Goal: Transaction & Acquisition: Purchase product/service

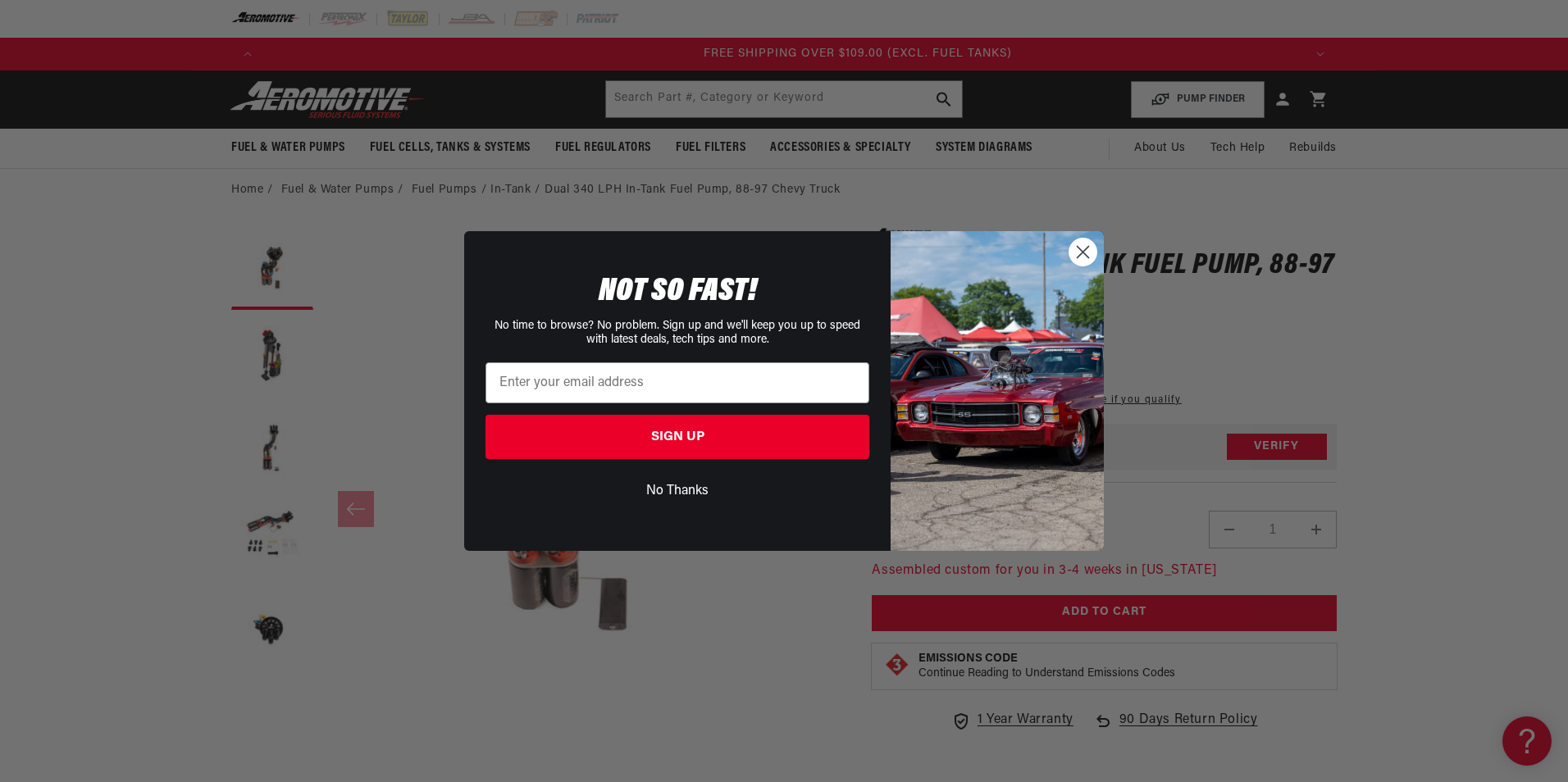
scroll to position [0, 3120]
click at [537, 378] on input "Enter your email address" at bounding box center [677, 383] width 384 height 41
type input "RHSTARCUSTOMS@YAHOO.COM"
click at [657, 444] on button "SIGN UP" at bounding box center [677, 437] width 384 height 44
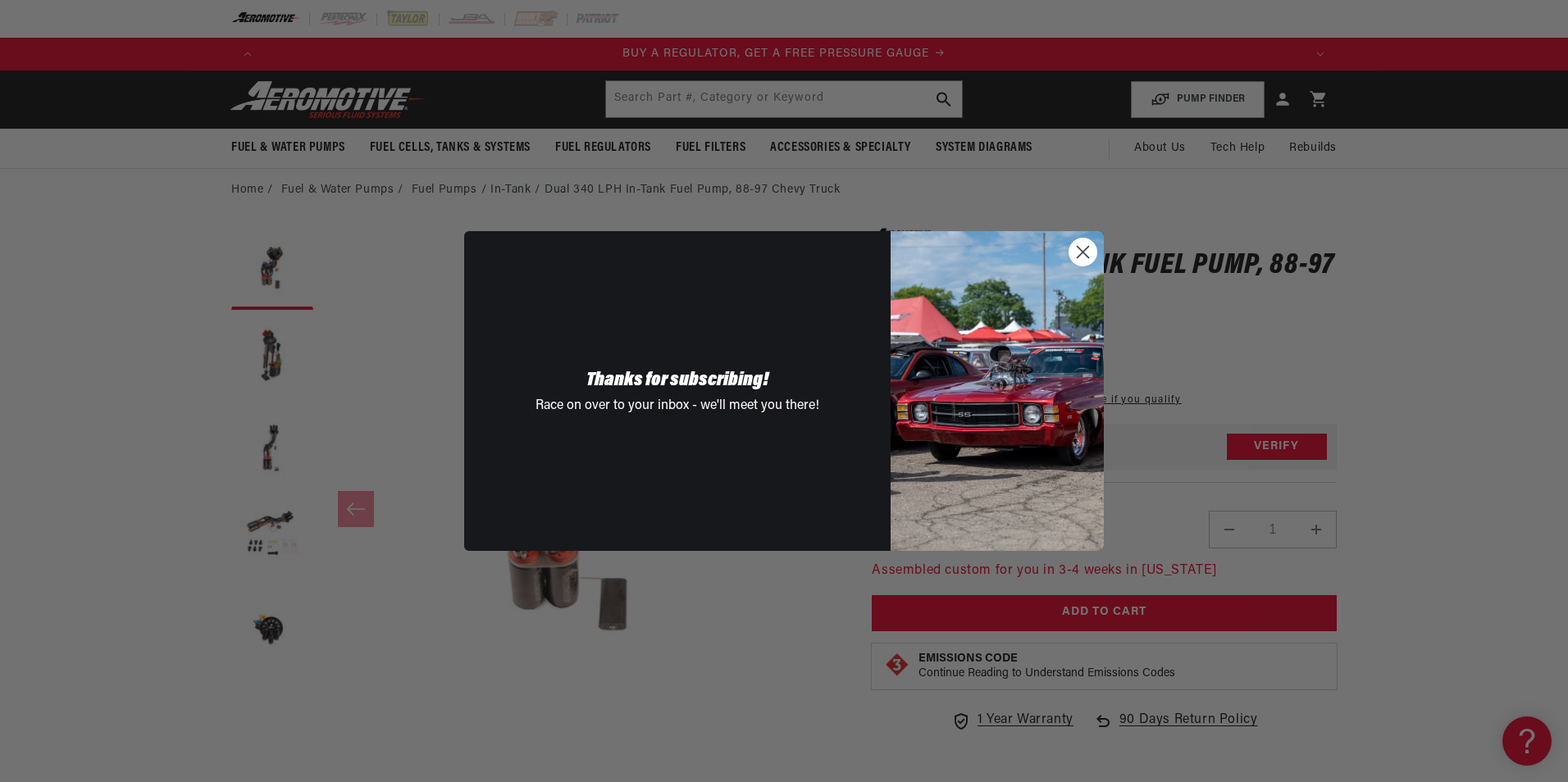
click at [1081, 243] on circle "Close dialog" at bounding box center [1083, 252] width 27 height 27
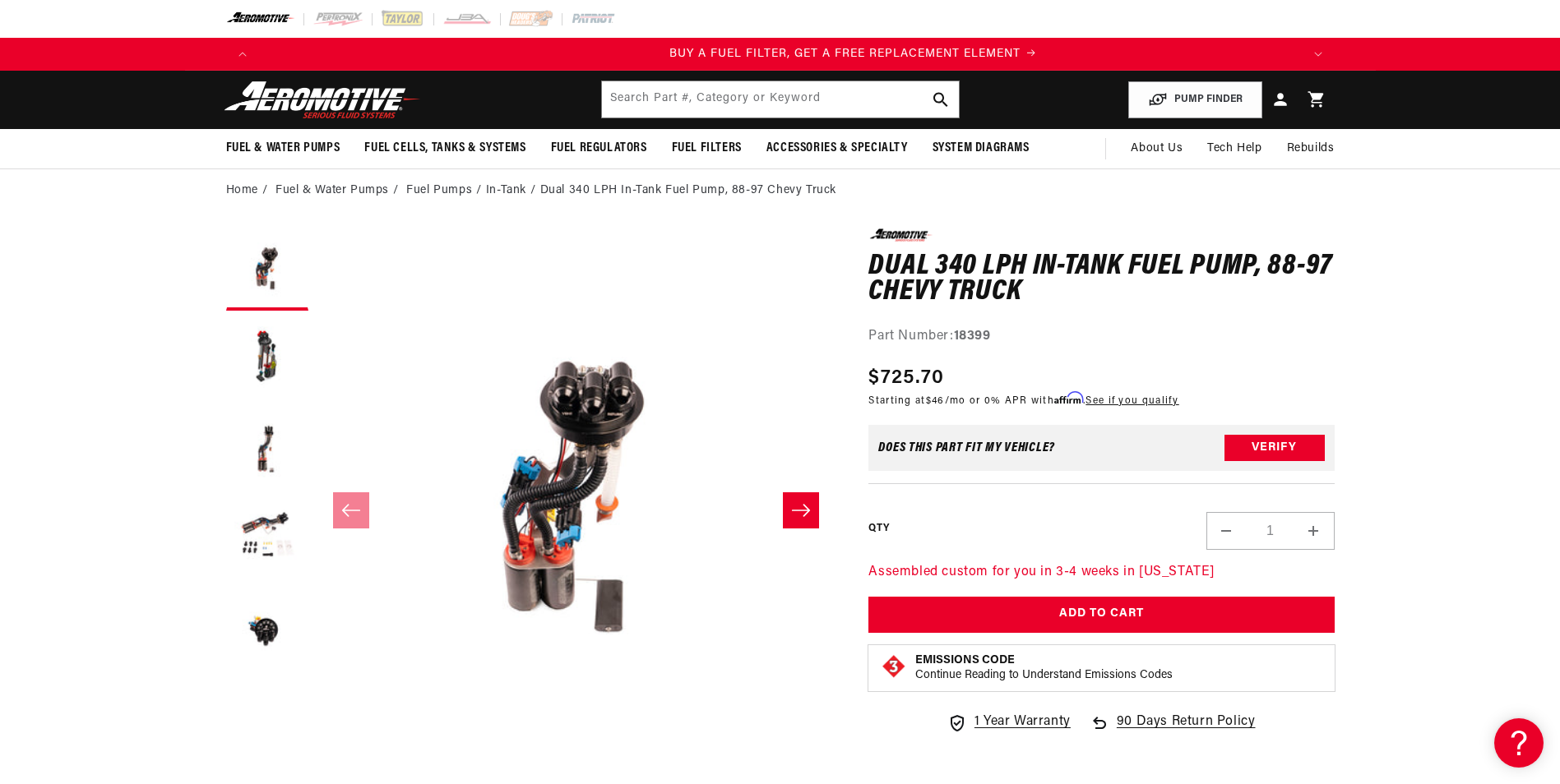
scroll to position [0, 1043]
click at [437, 189] on link "Fuel Pumps" at bounding box center [439, 190] width 66 height 18
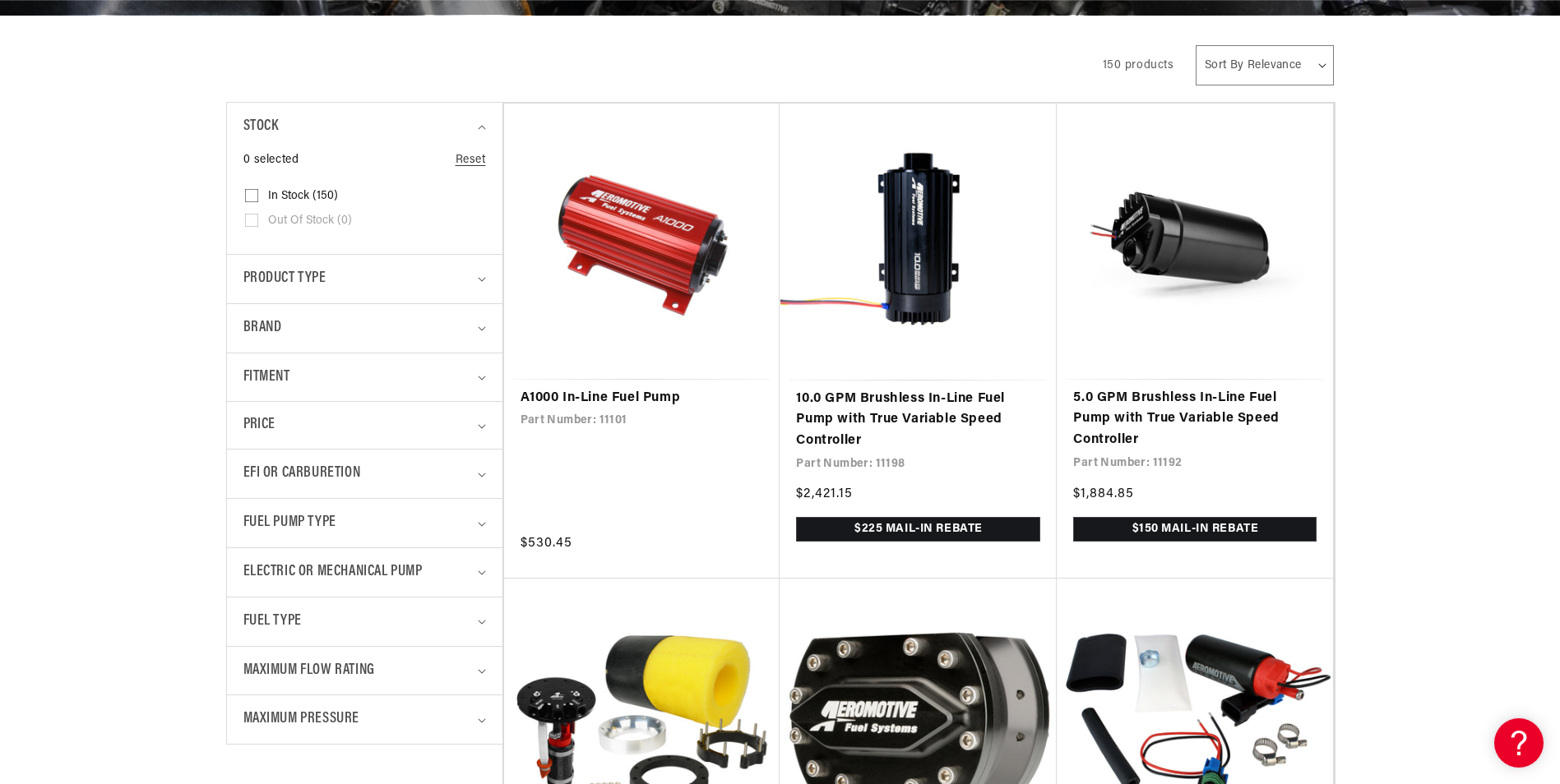
scroll to position [329, 0]
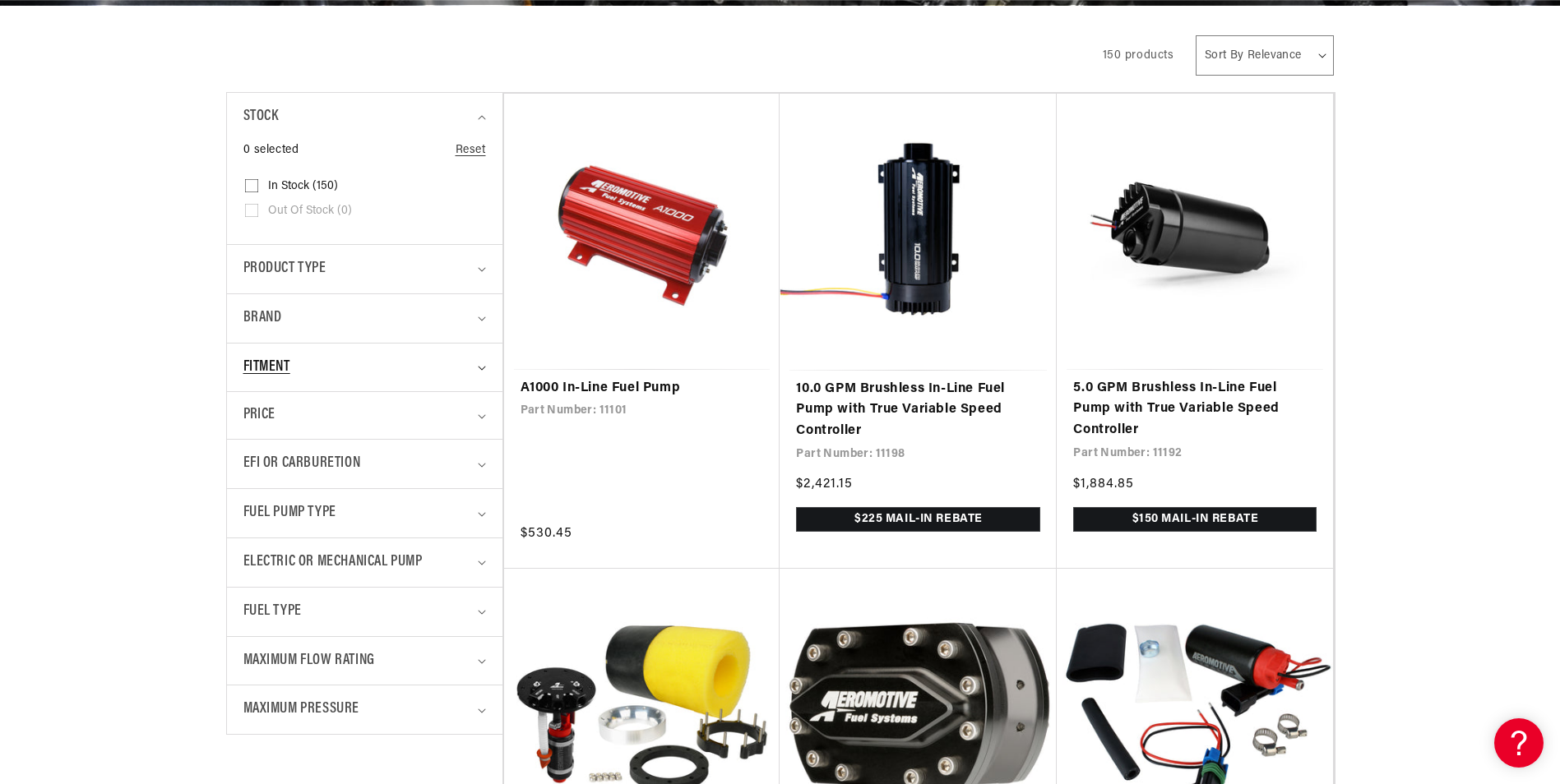
click at [469, 368] on div "Fitment" at bounding box center [358, 368] width 228 height 24
click at [475, 368] on summary "Fitment" at bounding box center [365, 368] width 243 height 49
click at [251, 457] on input "Vehicle Specific (38) Vehicle Specific (38 products)" at bounding box center [251, 463] width 13 height 13
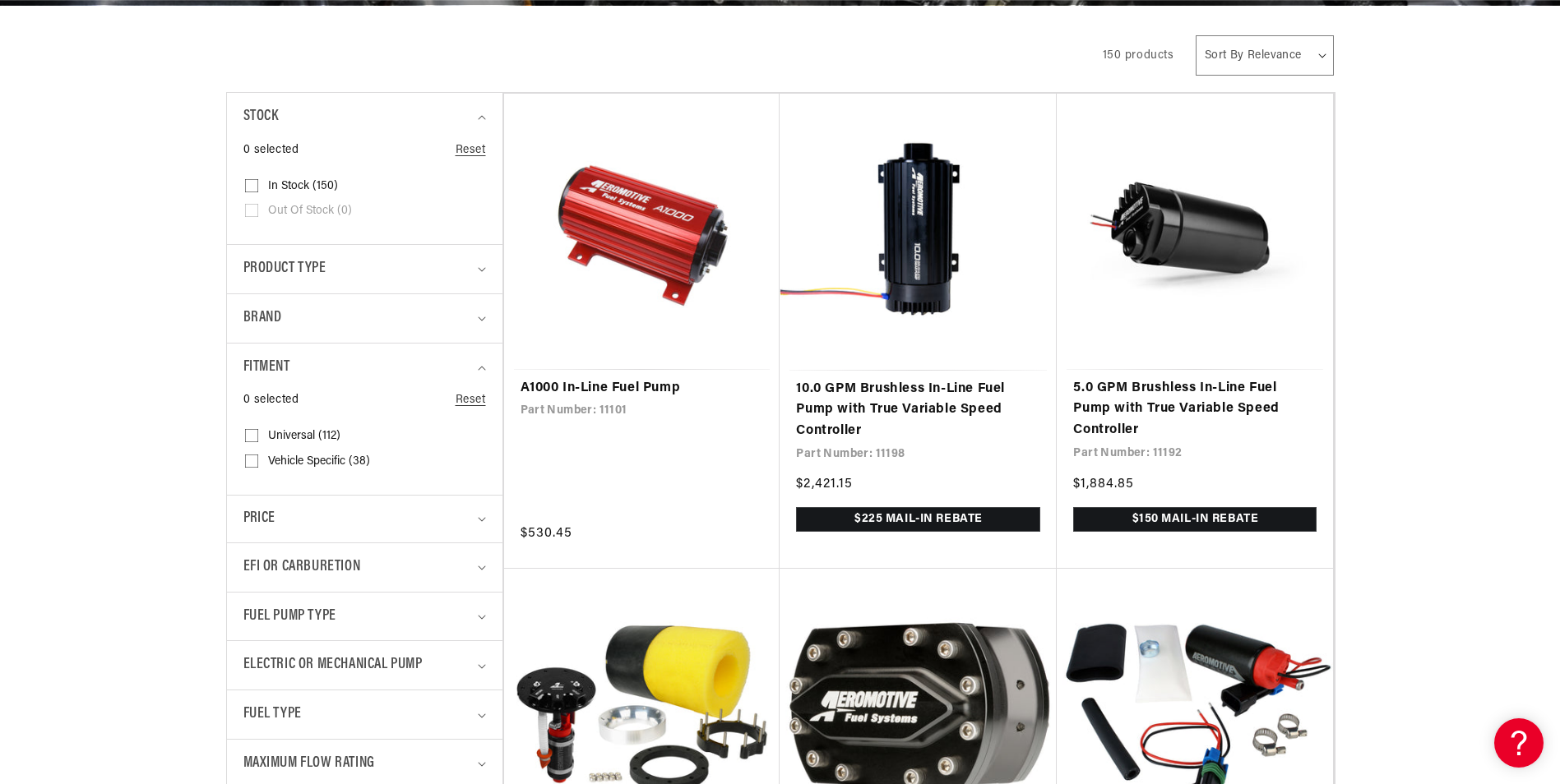
checkbox input "true"
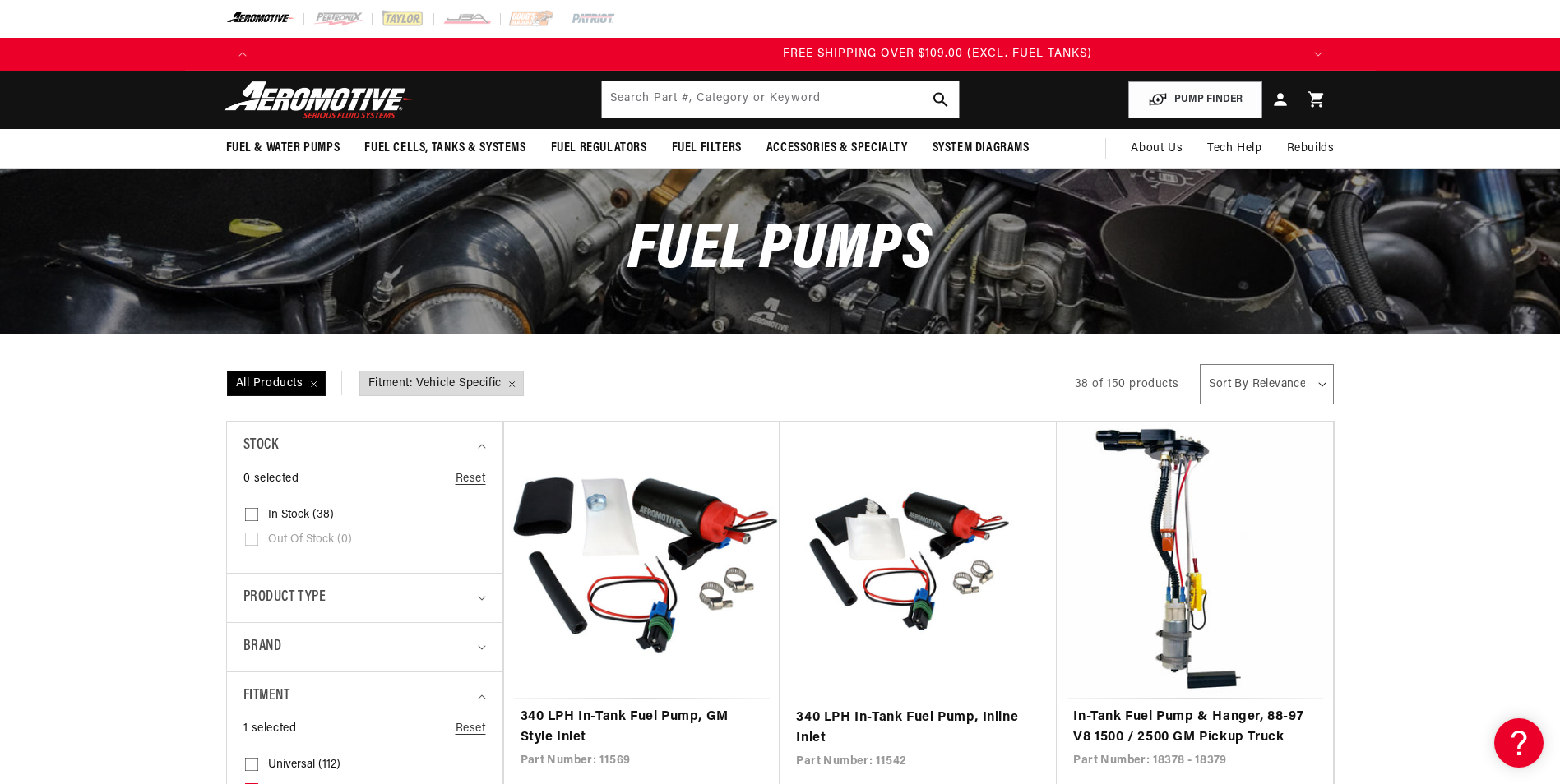
scroll to position [0, 3128]
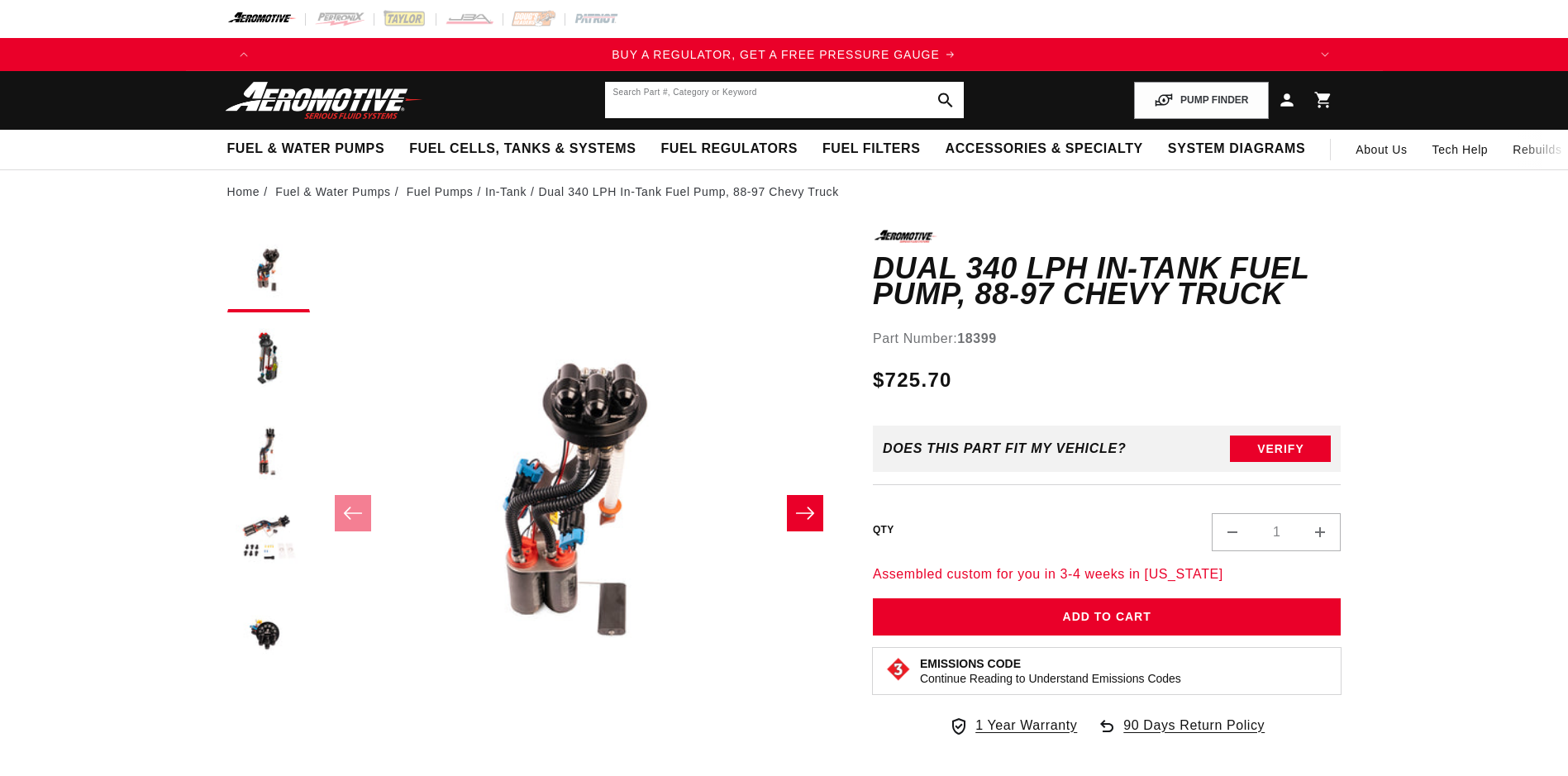
click at [870, 104] on input "text" at bounding box center [784, 100] width 358 height 36
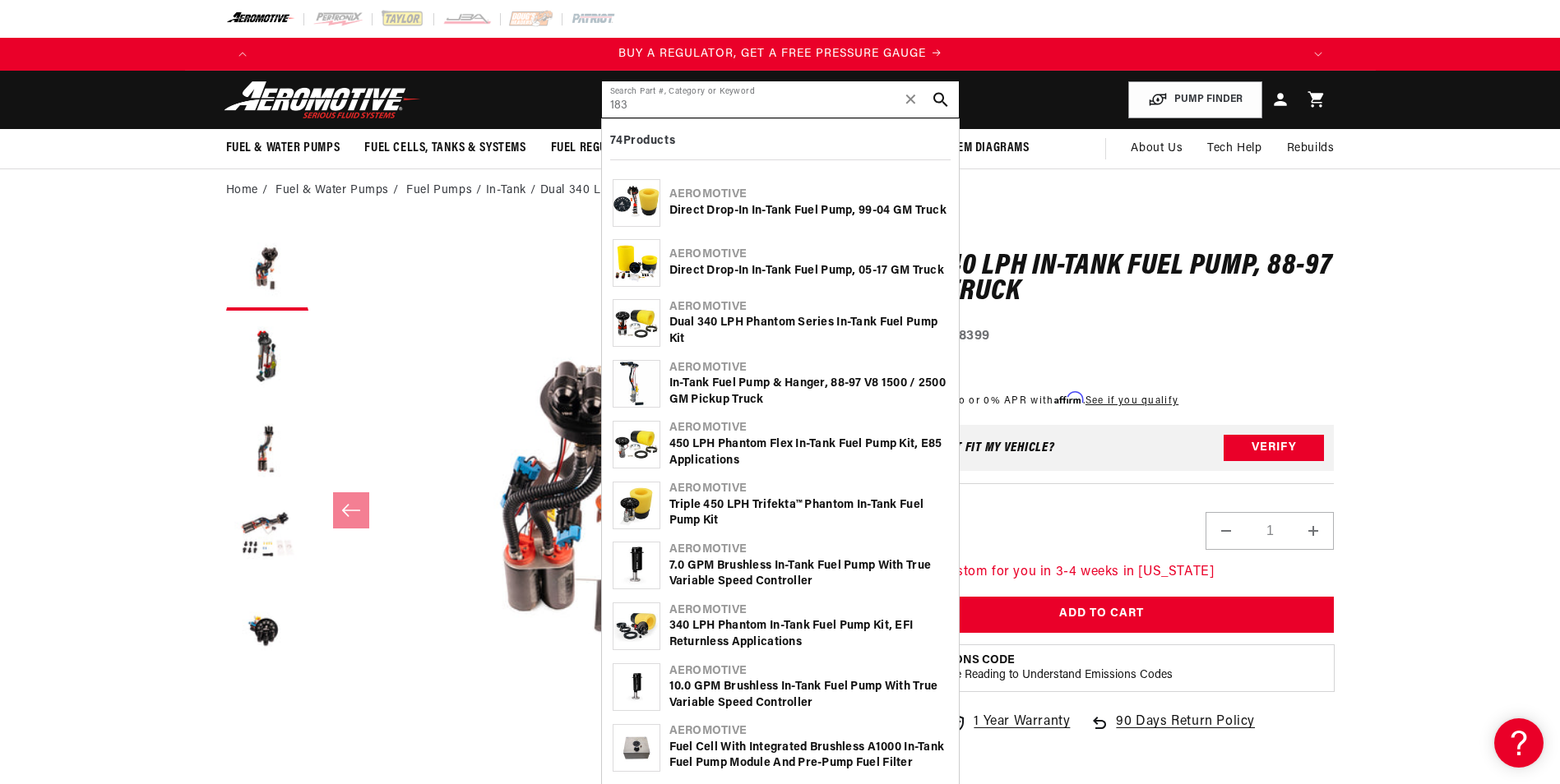
click at [864, 103] on input "183" at bounding box center [780, 99] width 357 height 36
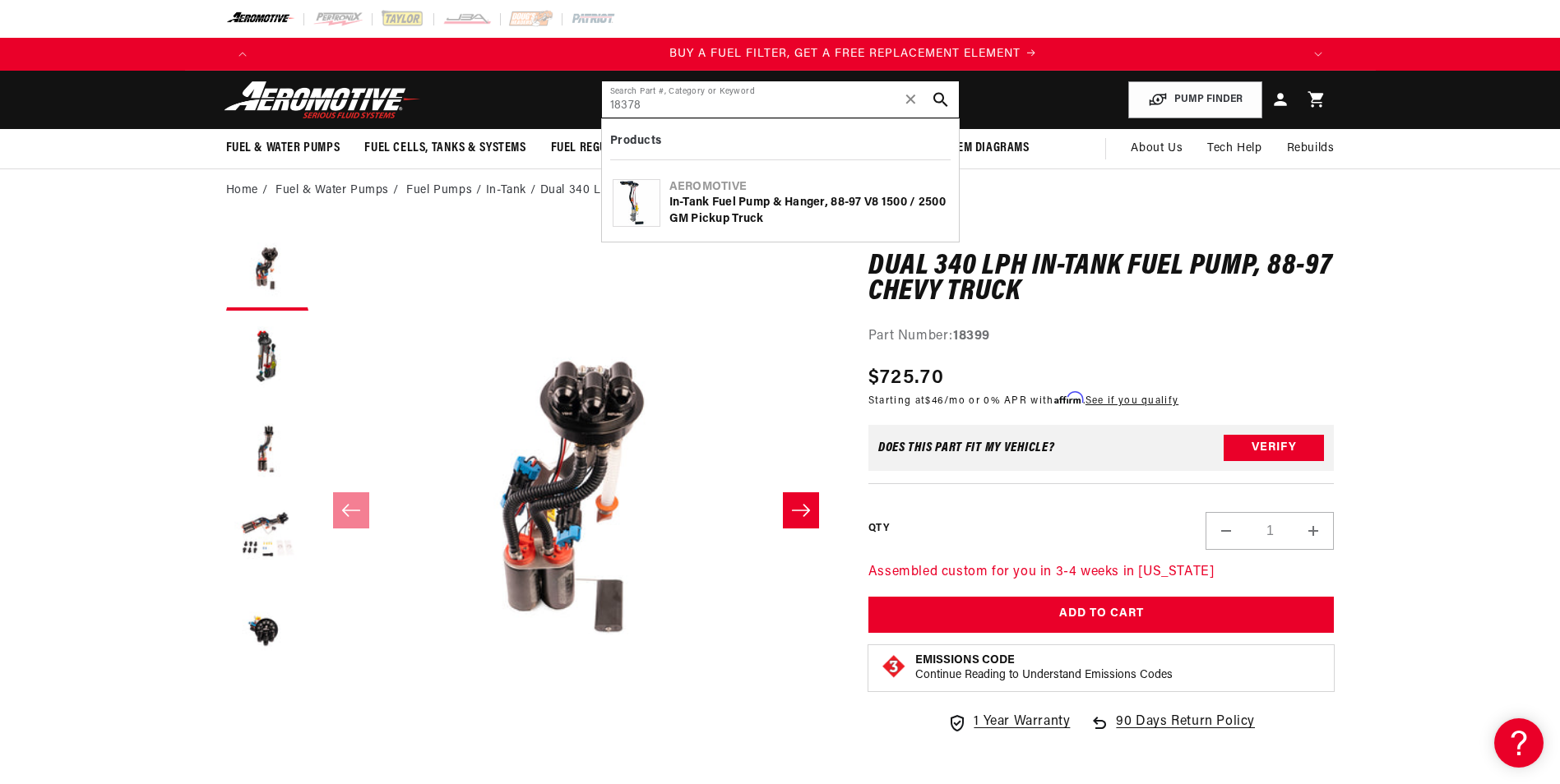
scroll to position [0, 1043]
type input "18378"
click at [759, 200] on div "In-Tank Fuel Pump & Hanger, 88-97 V8 1500 / 2500 GM Pickup Truck" at bounding box center [808, 210] width 279 height 32
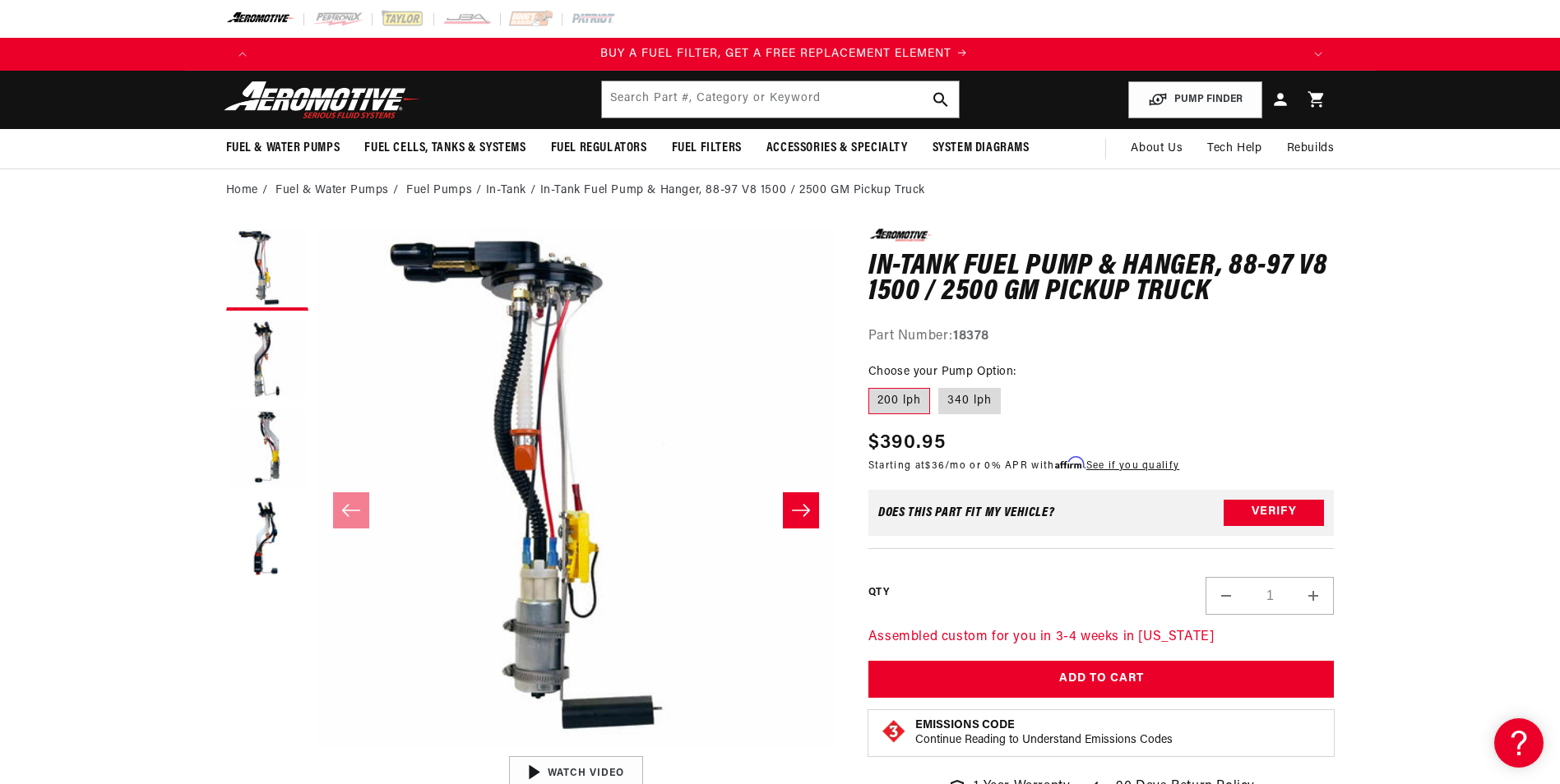
scroll to position [0, 1043]
click at [1178, 95] on button "PUMP FINDER" at bounding box center [1195, 99] width 134 height 37
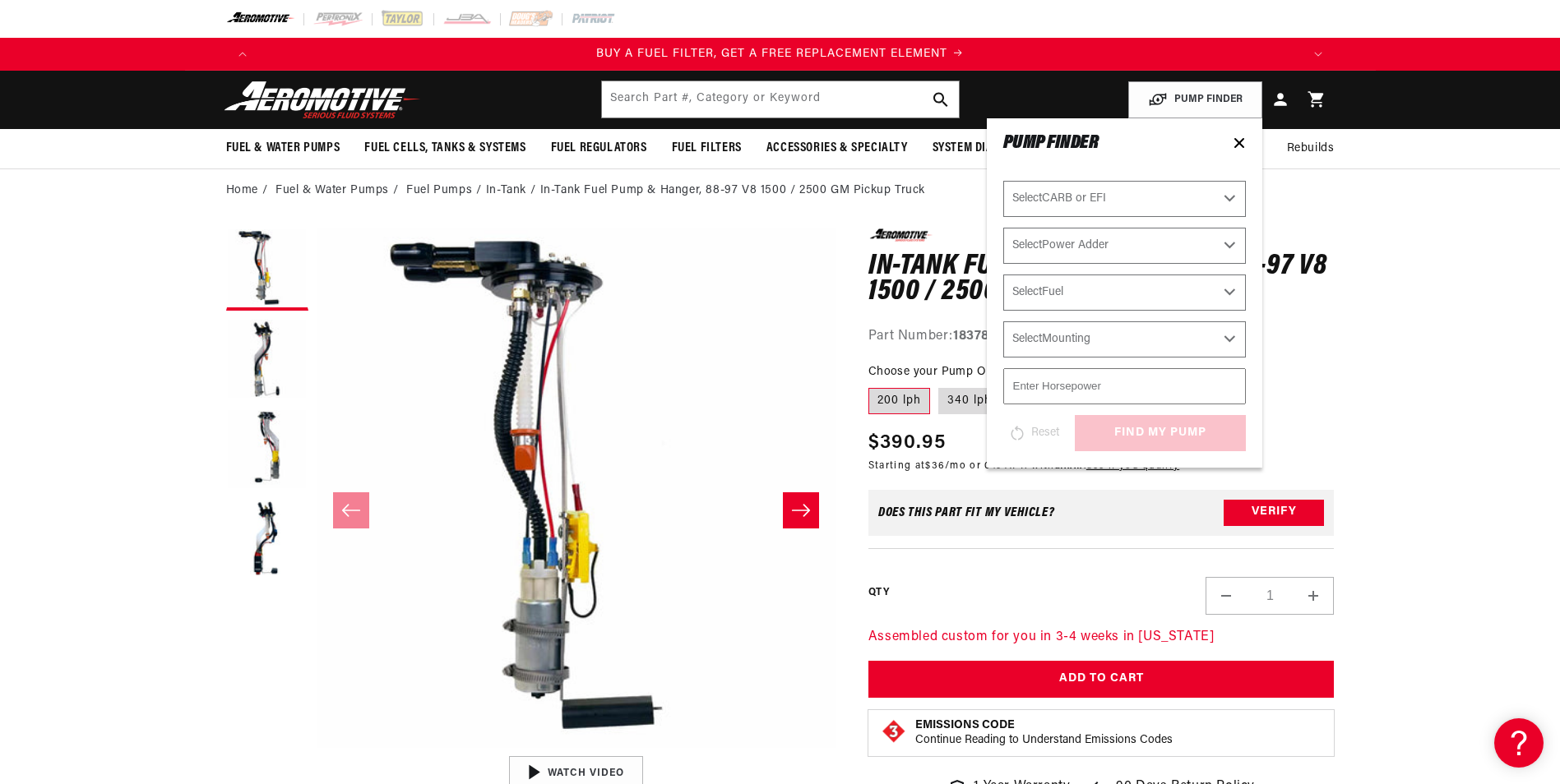
click at [1078, 197] on select "Select CARB or EFI Carbureted Fuel Injected" at bounding box center [1125, 198] width 243 height 36
select select "Fuel-Injected"
click at [1003, 180] on select "Select CARB or EFI Carbureted Fuel Injected" at bounding box center [1125, 198] width 243 height 36
select select "Fuel-Injected"
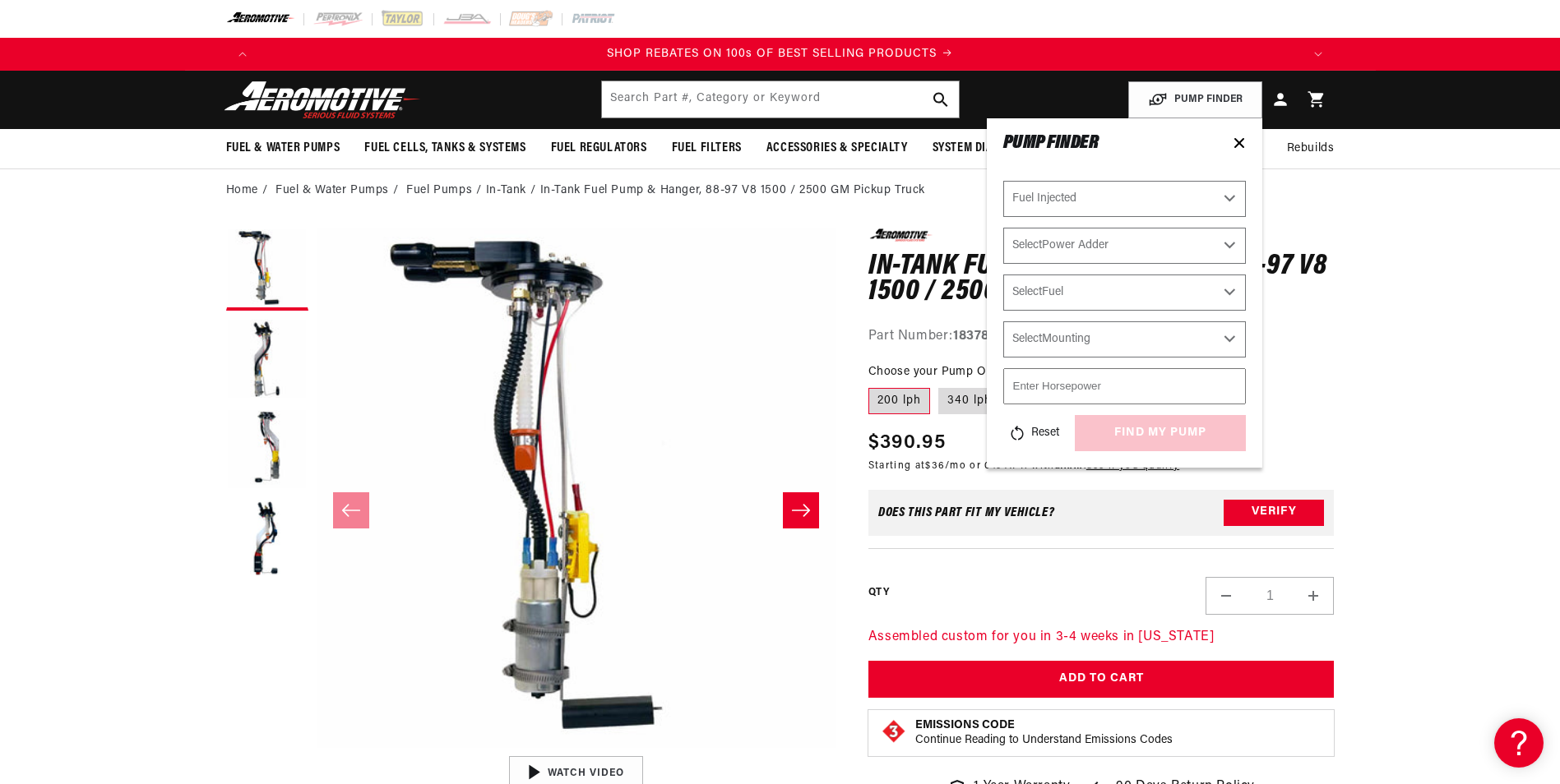
click at [1066, 242] on select "Select Power Adder No - Naturally Aspirated Yes - Forced Induction" at bounding box center [1125, 245] width 243 height 36
select select "No-Naturally-Aspirated"
click at [1003, 227] on select "Select Power Adder No - Naturally Aspirated Yes - Forced Induction" at bounding box center [1125, 245] width 243 height 36
select select "No-Naturally-Aspirated"
click at [1072, 292] on select "Select Fuel E85 Gas" at bounding box center [1125, 292] width 243 height 36
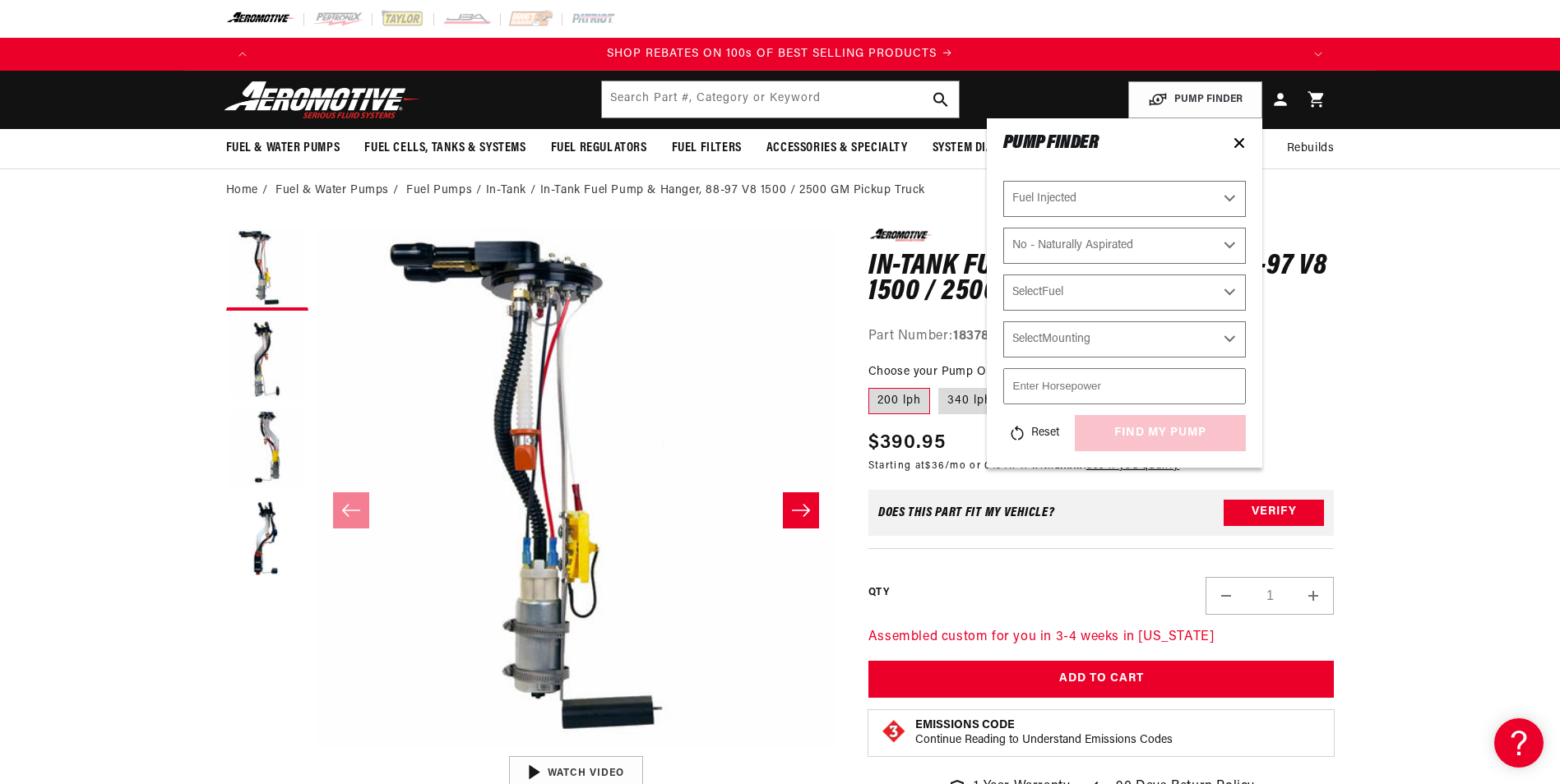
select select "Gas"
click at [1003, 274] on select "Select Fuel E85 Gas" at bounding box center [1125, 292] width 243 height 36
select select "Gas"
click at [1057, 344] on select "Select Mounting External In-Tank" at bounding box center [1125, 339] width 243 height 36
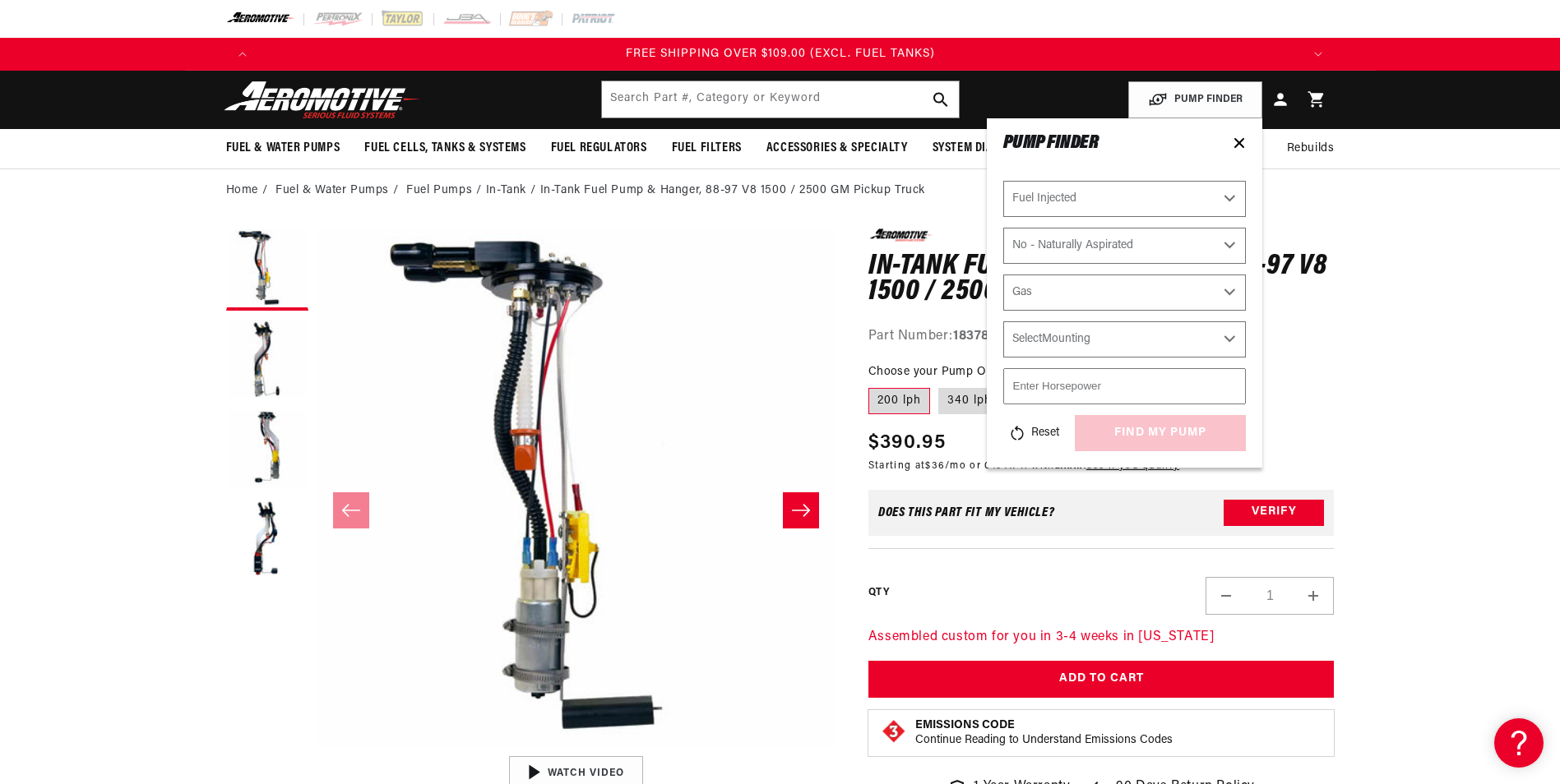
select select "External"
click at [1003, 321] on select "Select Mounting External In-Tank" at bounding box center [1125, 339] width 243 height 36
click at [1061, 346] on select "Select Mounting External In-Tank" at bounding box center [1125, 339] width 243 height 36
select select "In-Tank"
click at [1003, 321] on select "Select Mounting External In-Tank" at bounding box center [1125, 339] width 243 height 36
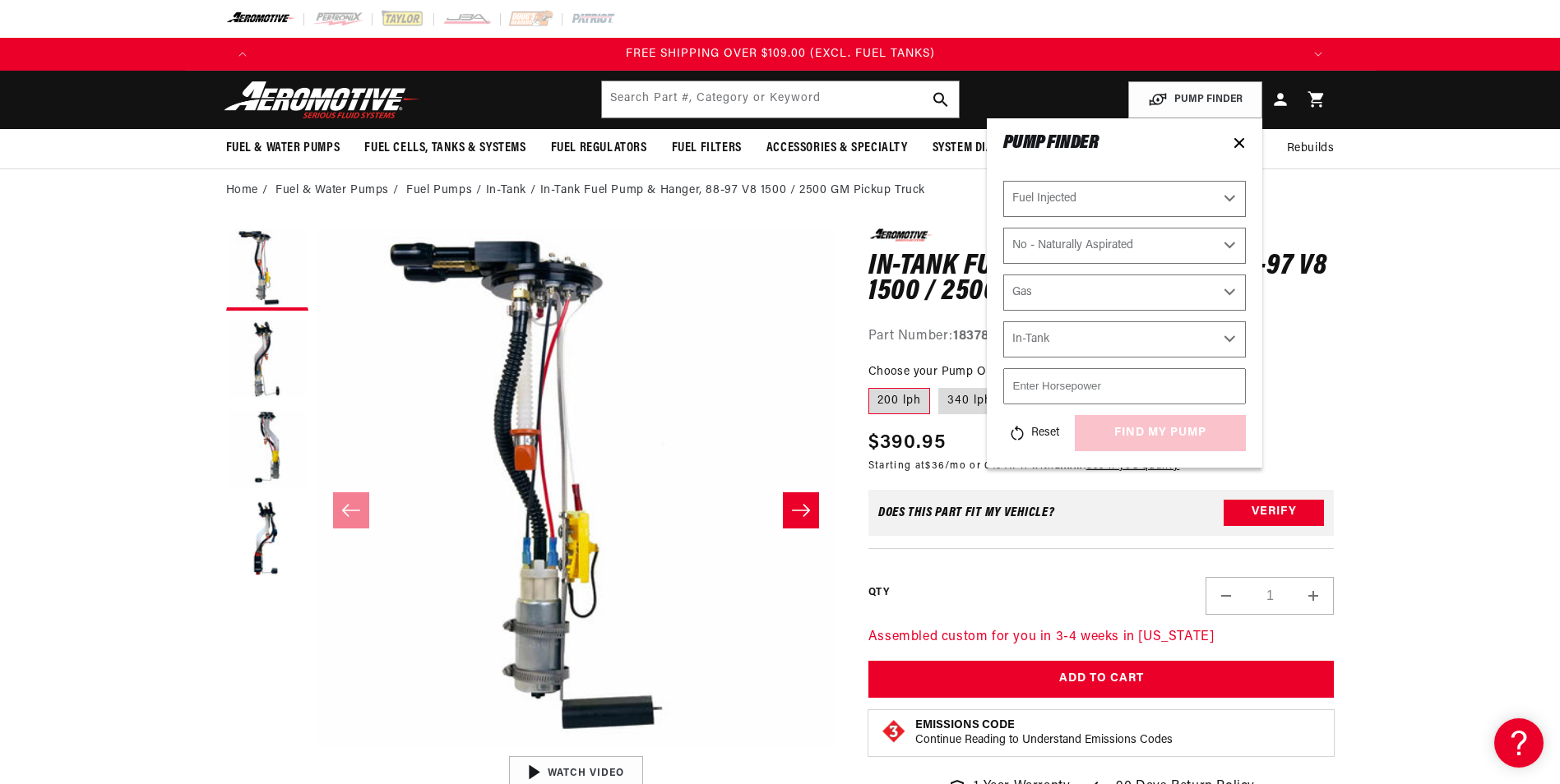
select select "Mounting"
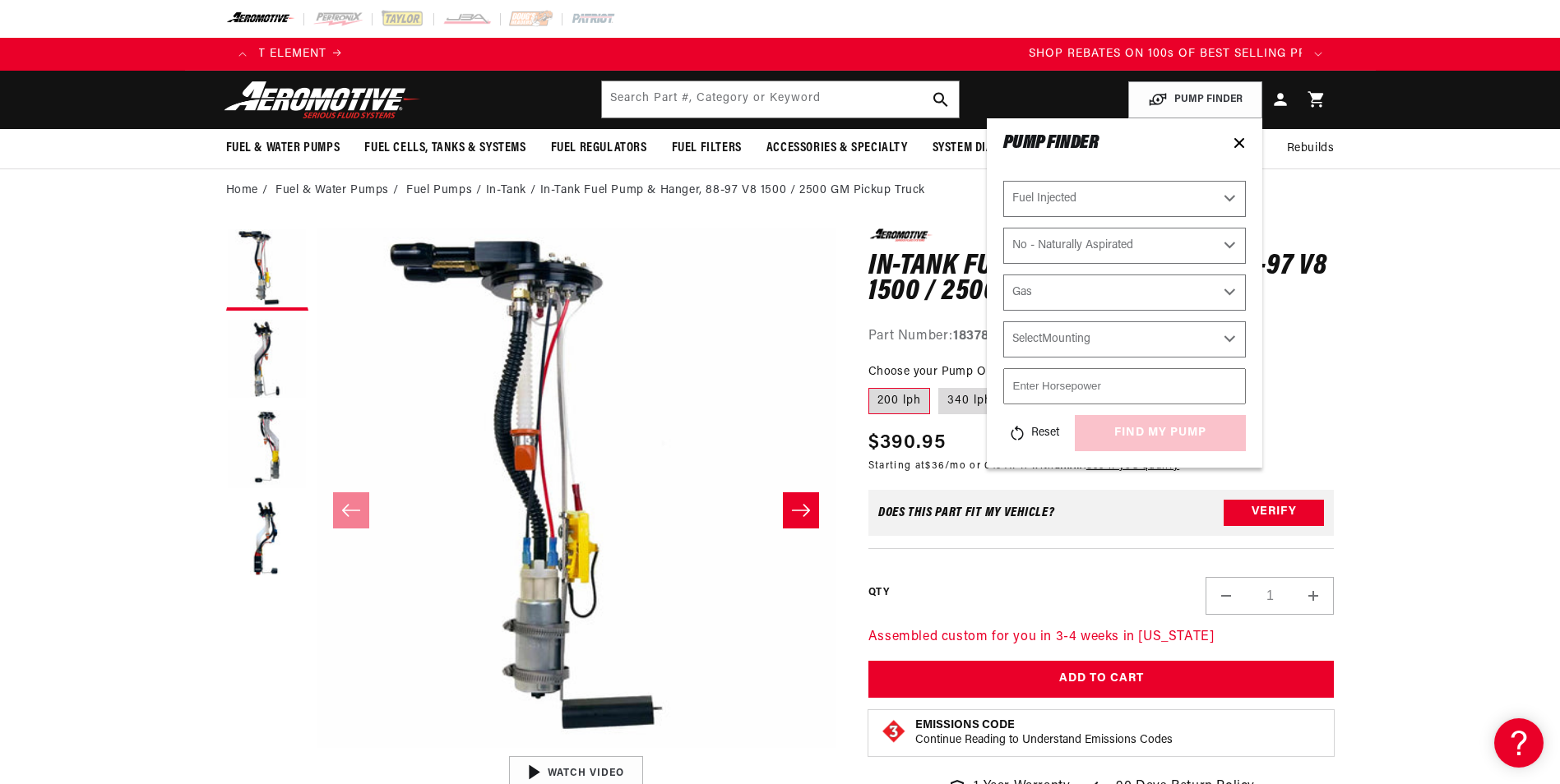
click at [1053, 389] on input "number" at bounding box center [1125, 386] width 243 height 36
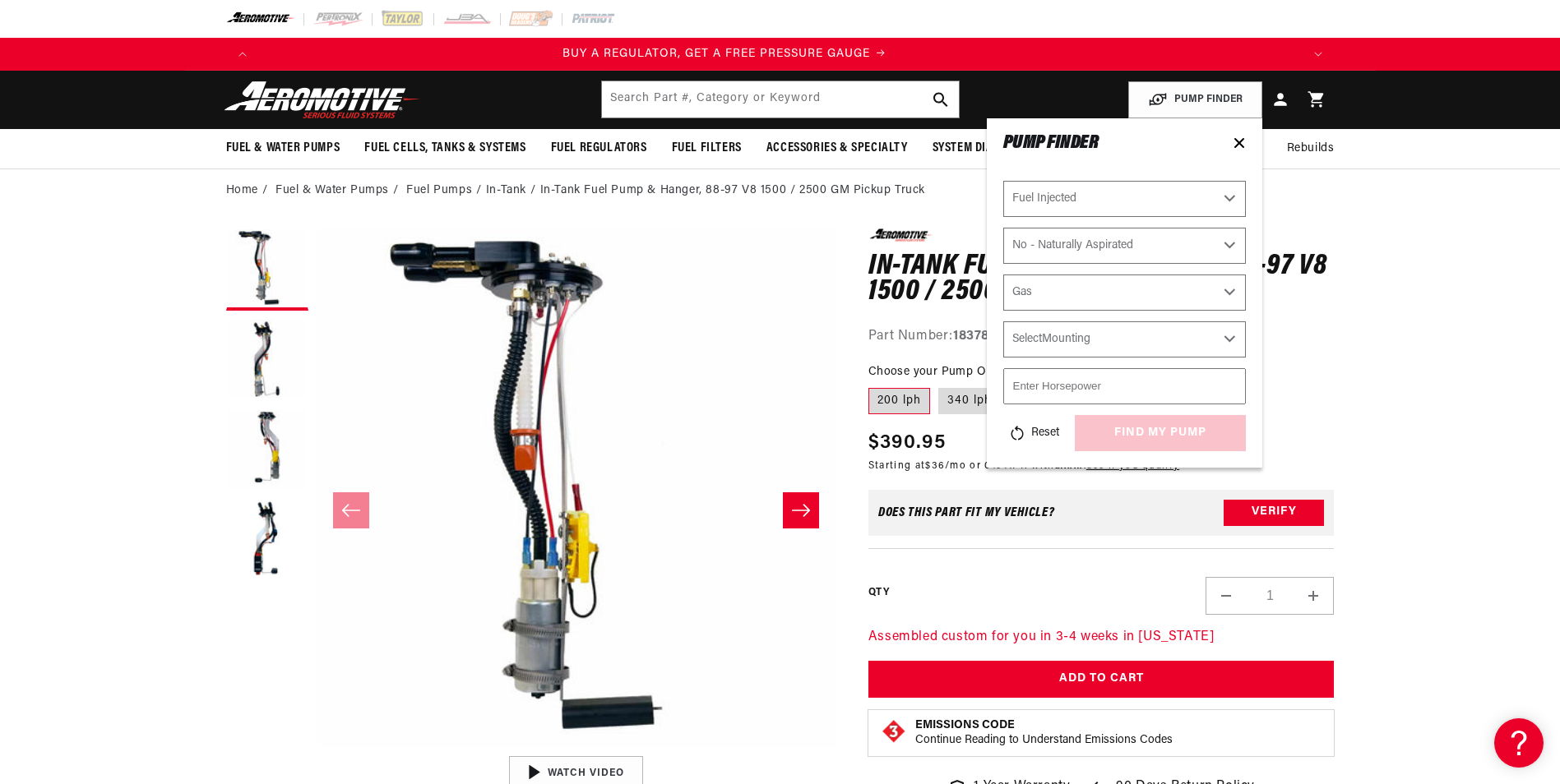
scroll to position [0, 0]
click at [1056, 387] on input "number" at bounding box center [1125, 386] width 243 height 36
click at [1288, 395] on fieldset "Choose your Pump Option: 200 lph 340 lph" at bounding box center [1101, 390] width 466 height 53
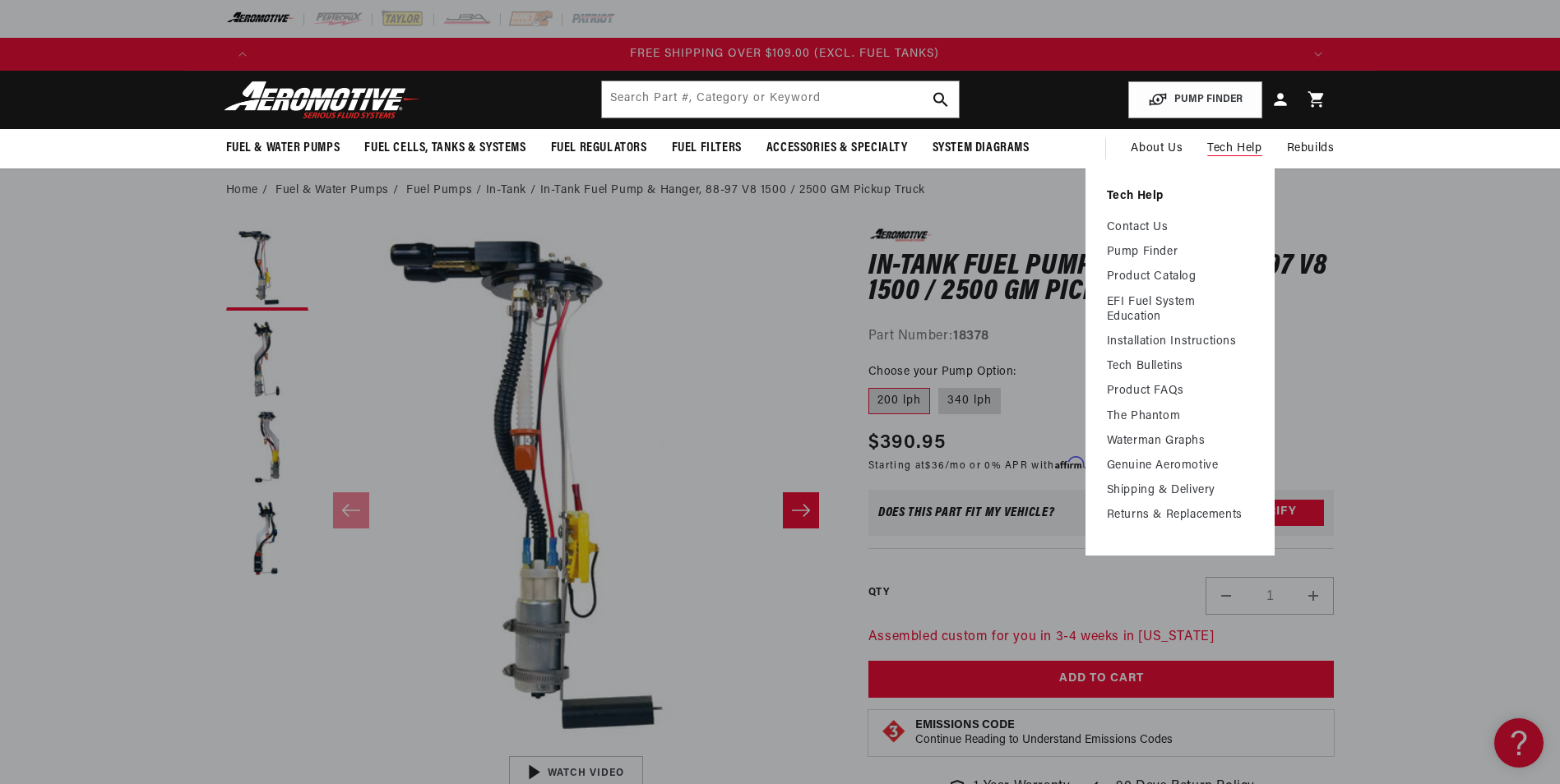
scroll to position [0, 3128]
click at [1138, 221] on link "Contact Us" at bounding box center [1179, 227] width 146 height 15
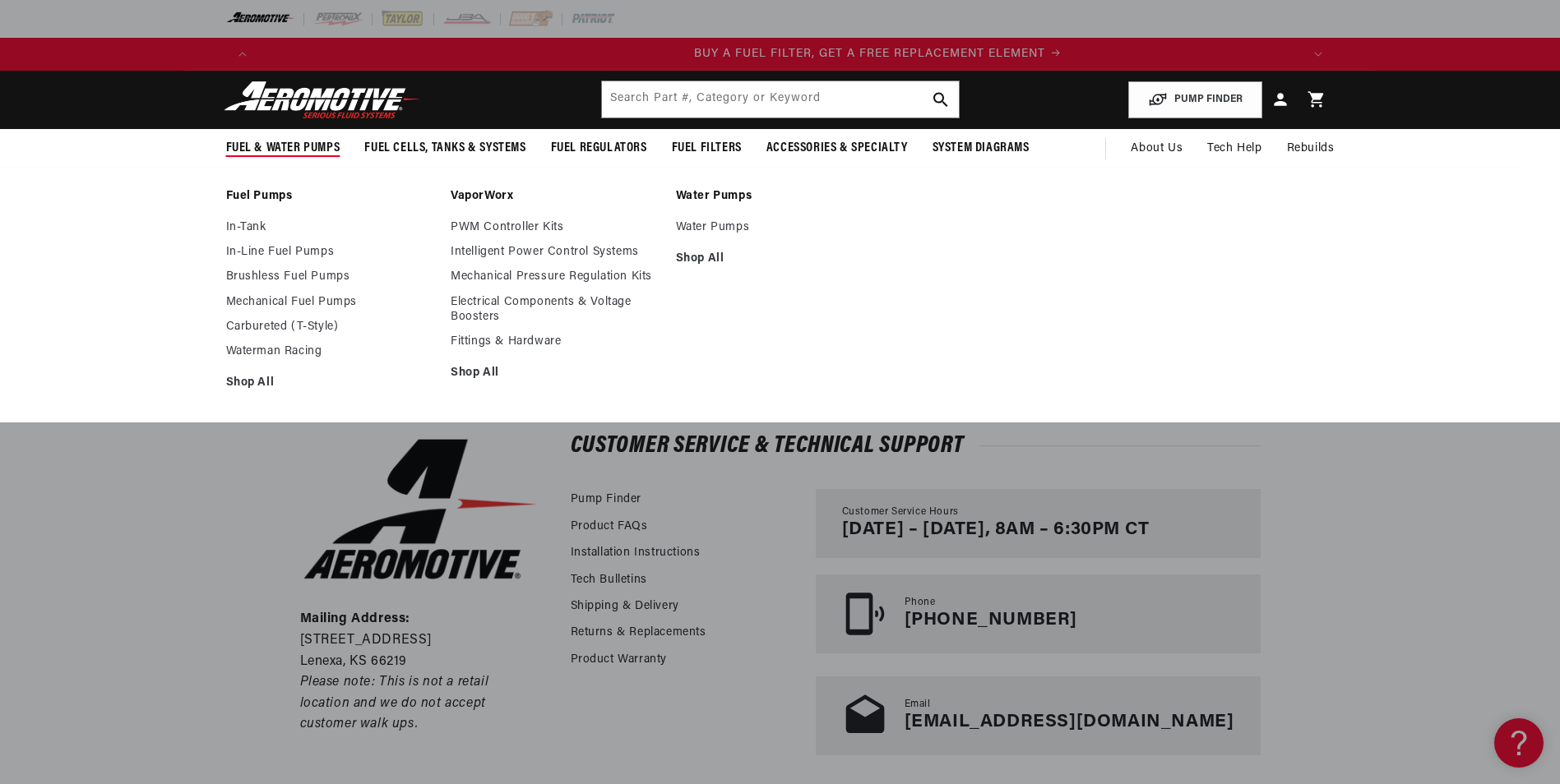
scroll to position [0, 1043]
click at [250, 227] on link "In-Tank" at bounding box center [330, 227] width 209 height 15
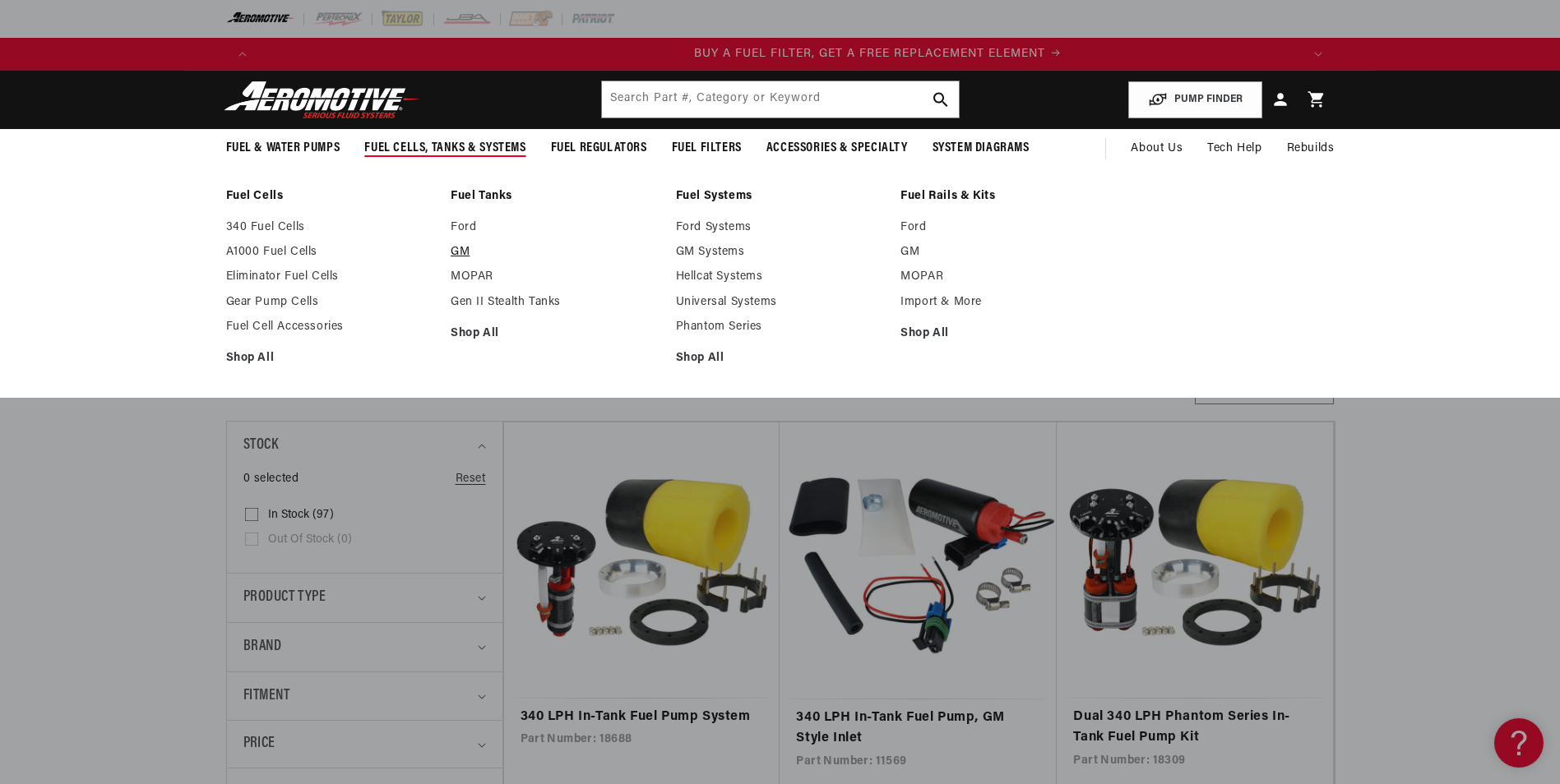
scroll to position [0, 1043]
click at [458, 250] on link "GM" at bounding box center [555, 251] width 209 height 15
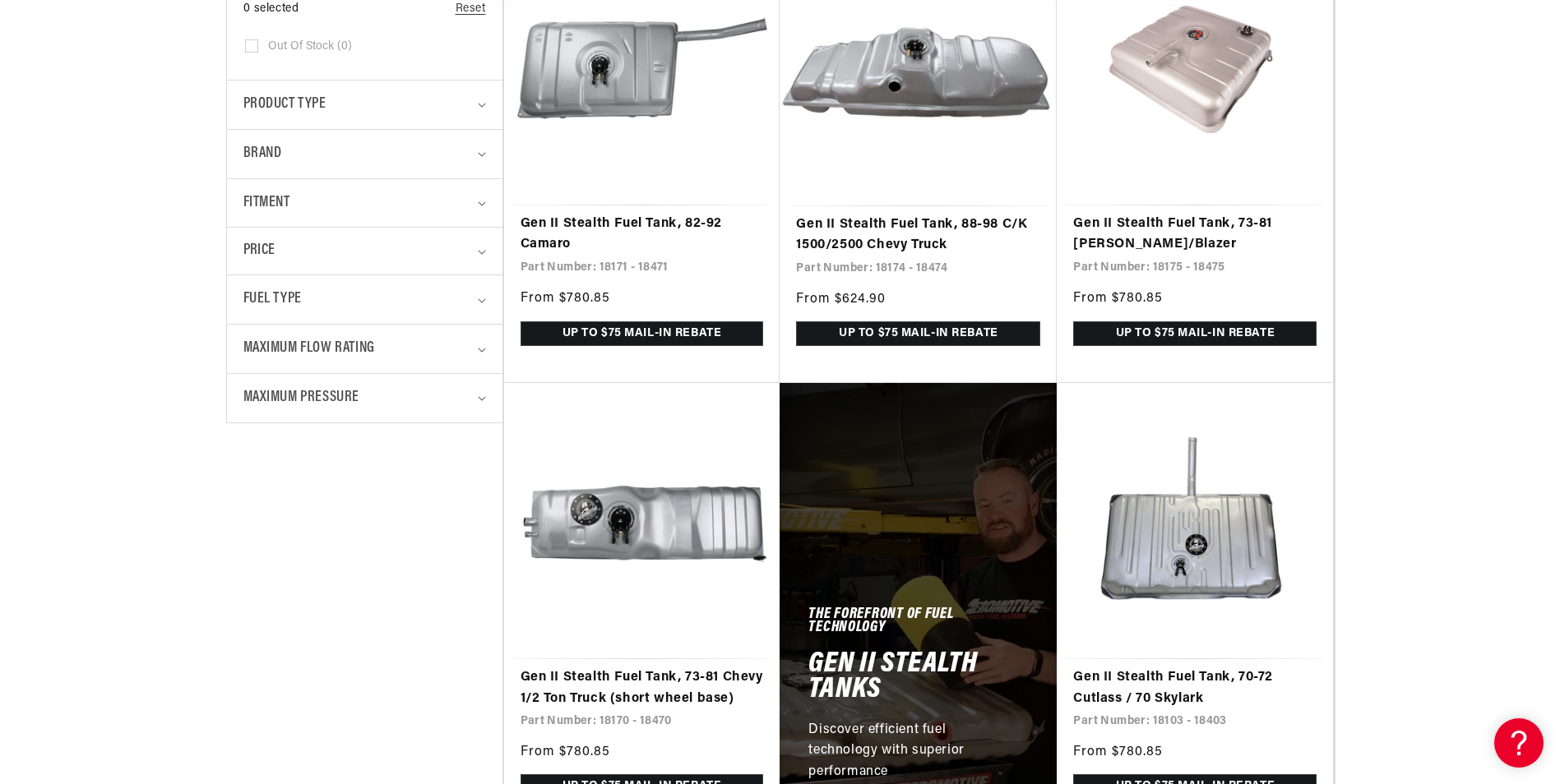
scroll to position [0, 1043]
click at [835, 221] on link "Gen II Stealth Fuel Tank, 88-98 C/K 1500/2500 Chevy Truck" at bounding box center [918, 235] width 244 height 42
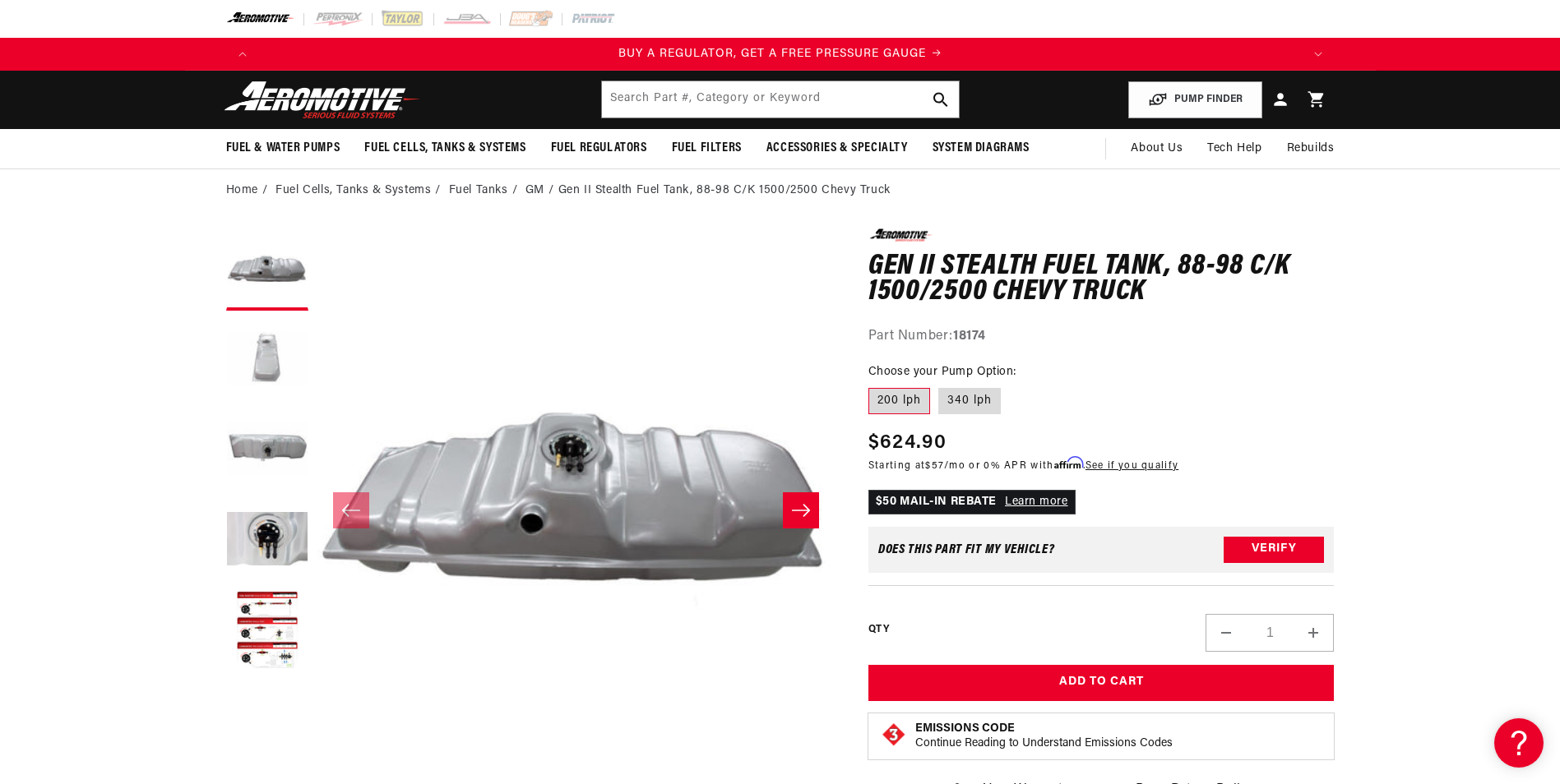
click at [252, 360] on button "Load image 2 in gallery view" at bounding box center [267, 360] width 82 height 82
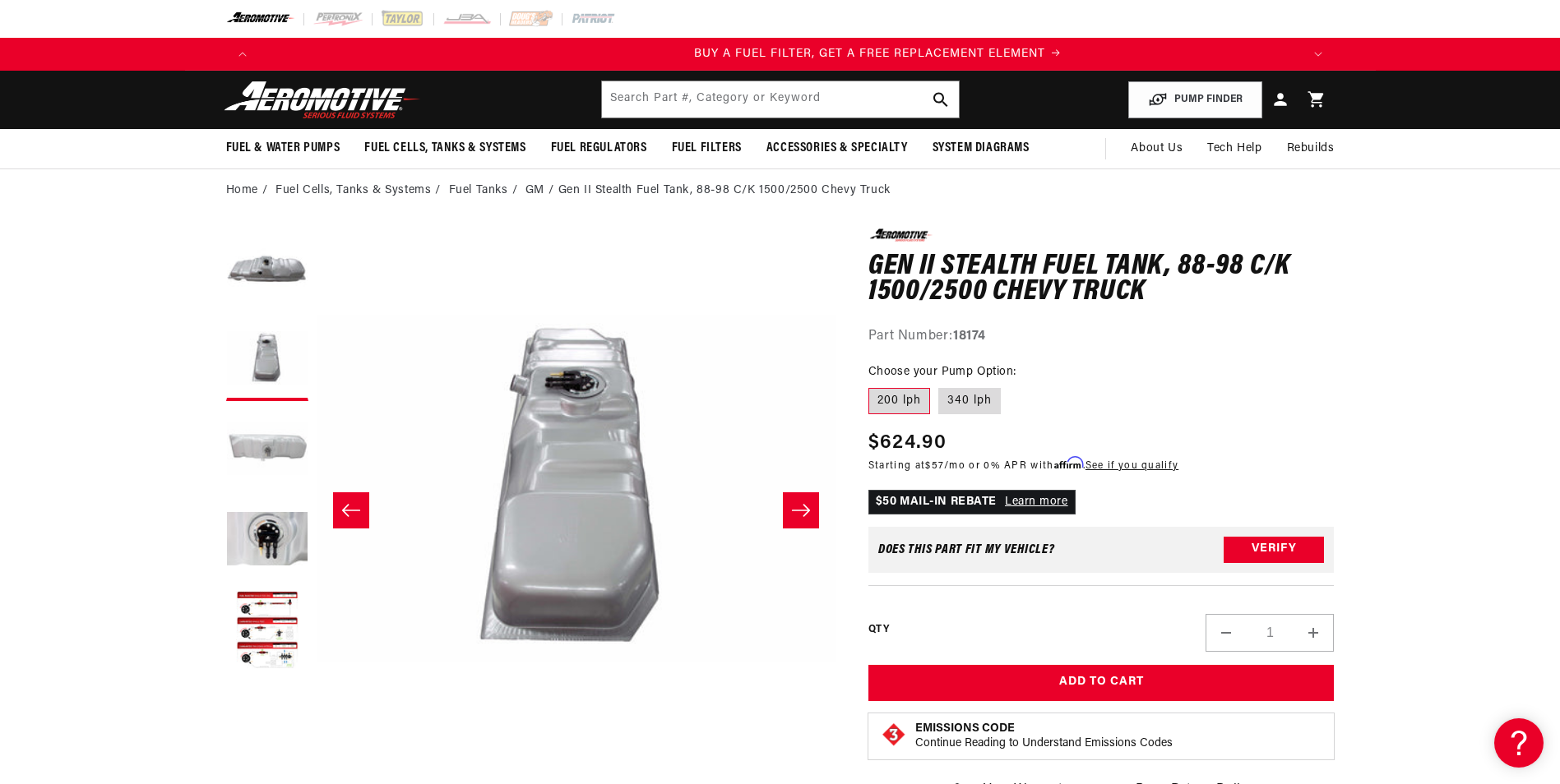
scroll to position [0, 1043]
click at [255, 453] on button "Load image 3 in gallery view" at bounding box center [267, 451] width 82 height 82
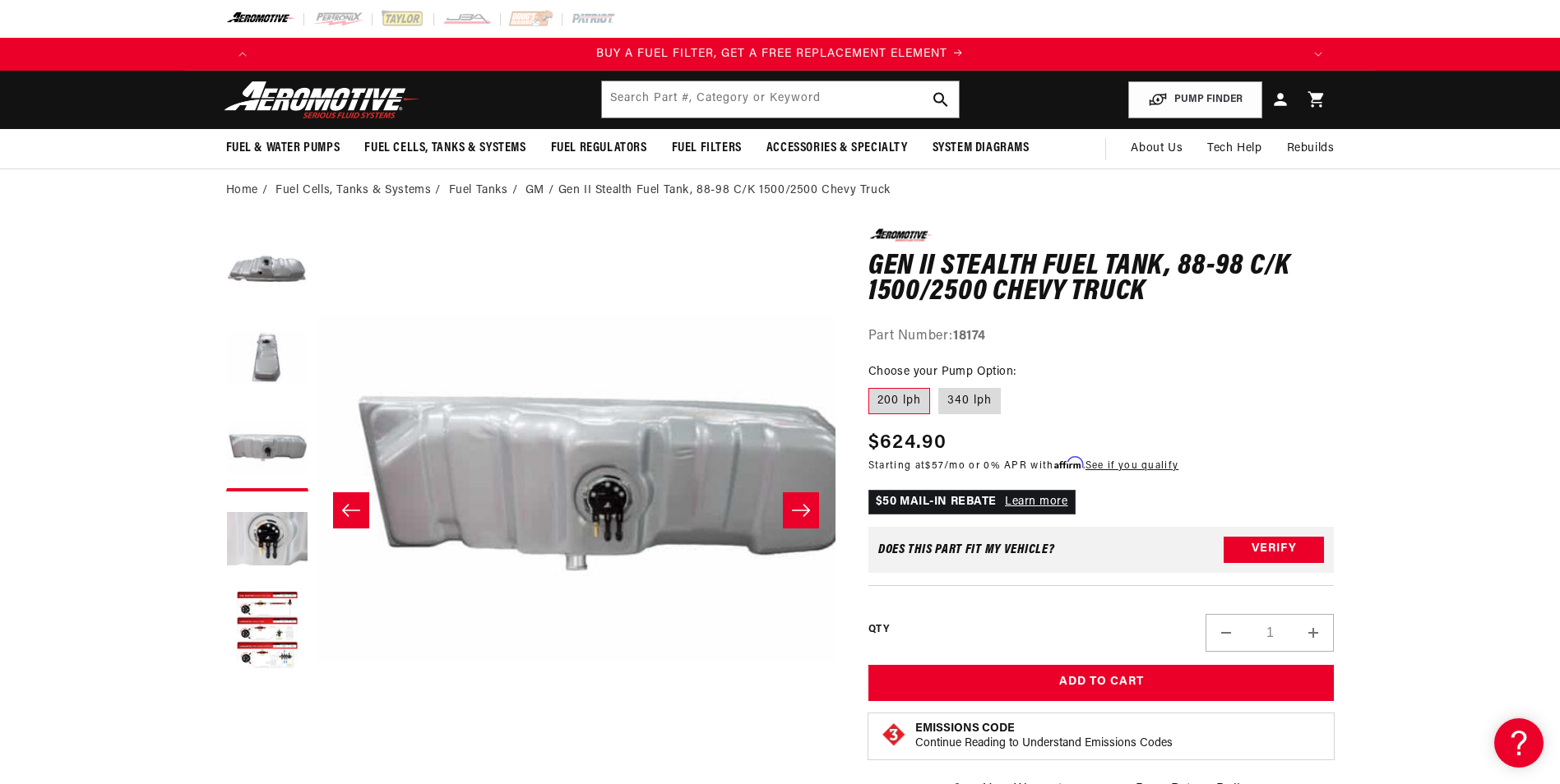
scroll to position [0, 1038]
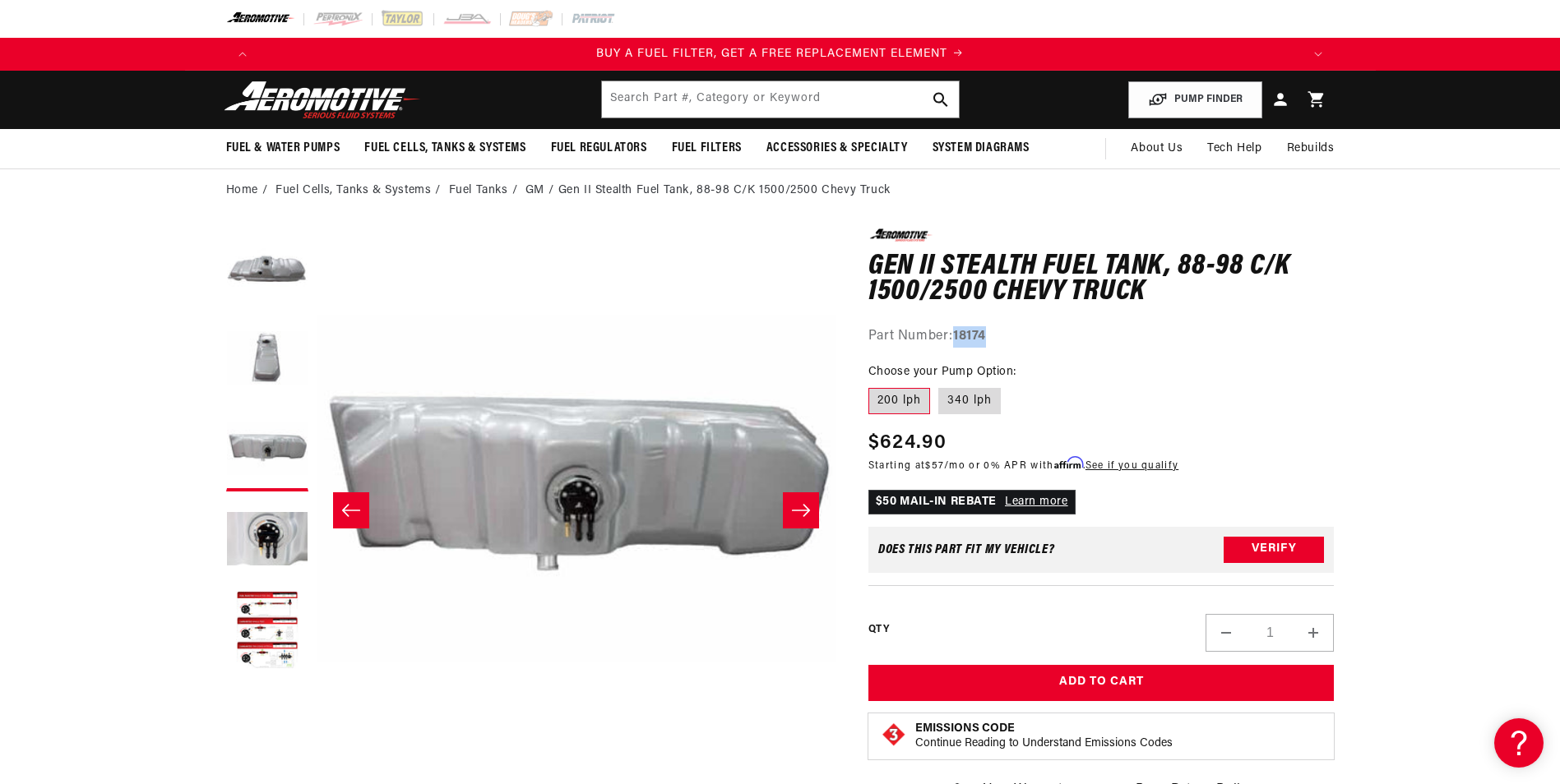
drag, startPoint x: 1000, startPoint y: 333, endPoint x: 957, endPoint y: 332, distance: 43.0
click at [957, 332] on div "Part Number: 18174" at bounding box center [1101, 337] width 466 height 21
copy strong "18174"
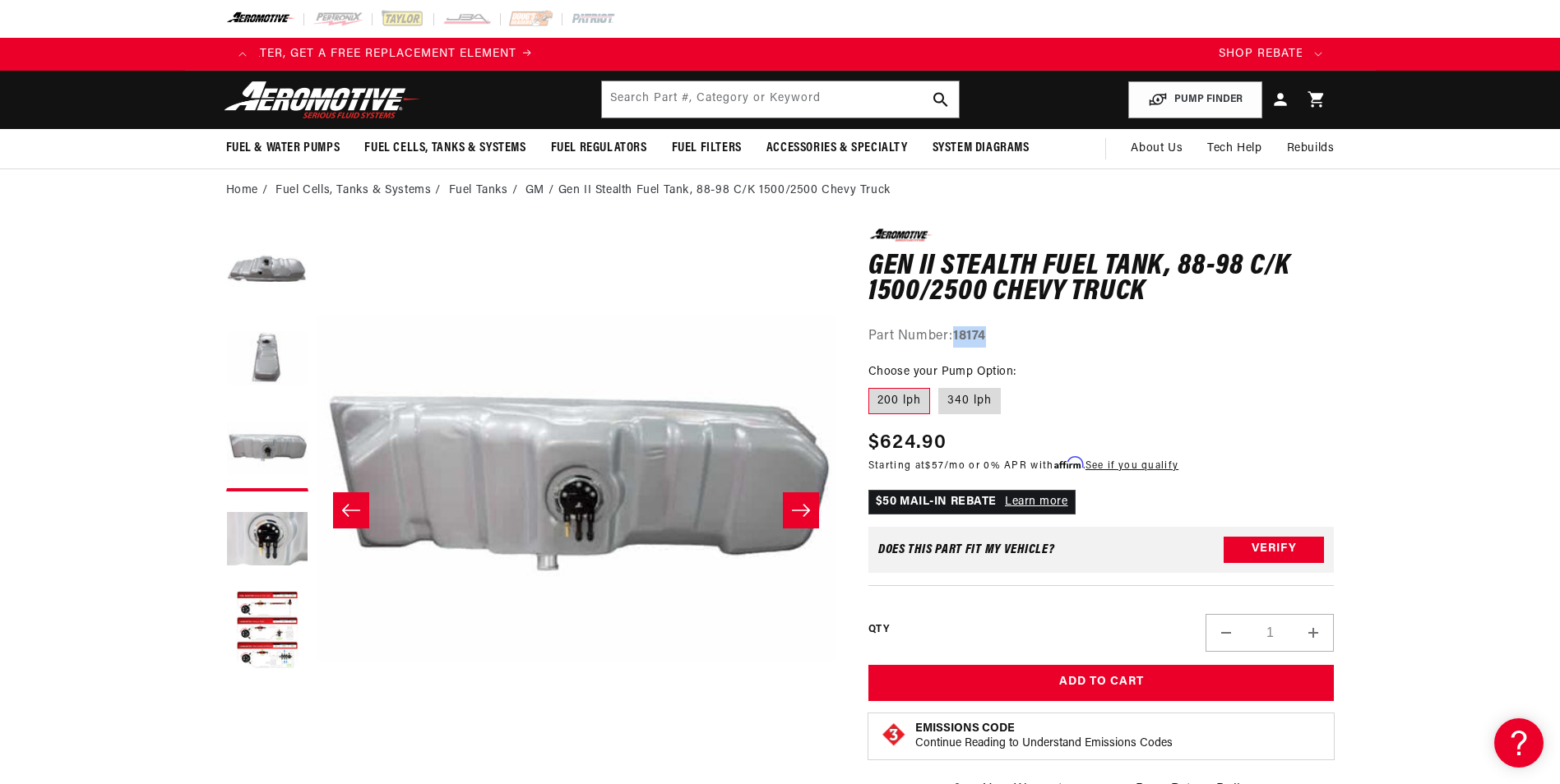
scroll to position [0, 2032]
click at [974, 402] on label "340 lph" at bounding box center [969, 401] width 62 height 27
click at [939, 386] on input "340 lph" at bounding box center [938, 385] width 1 height 1
radio input "true"
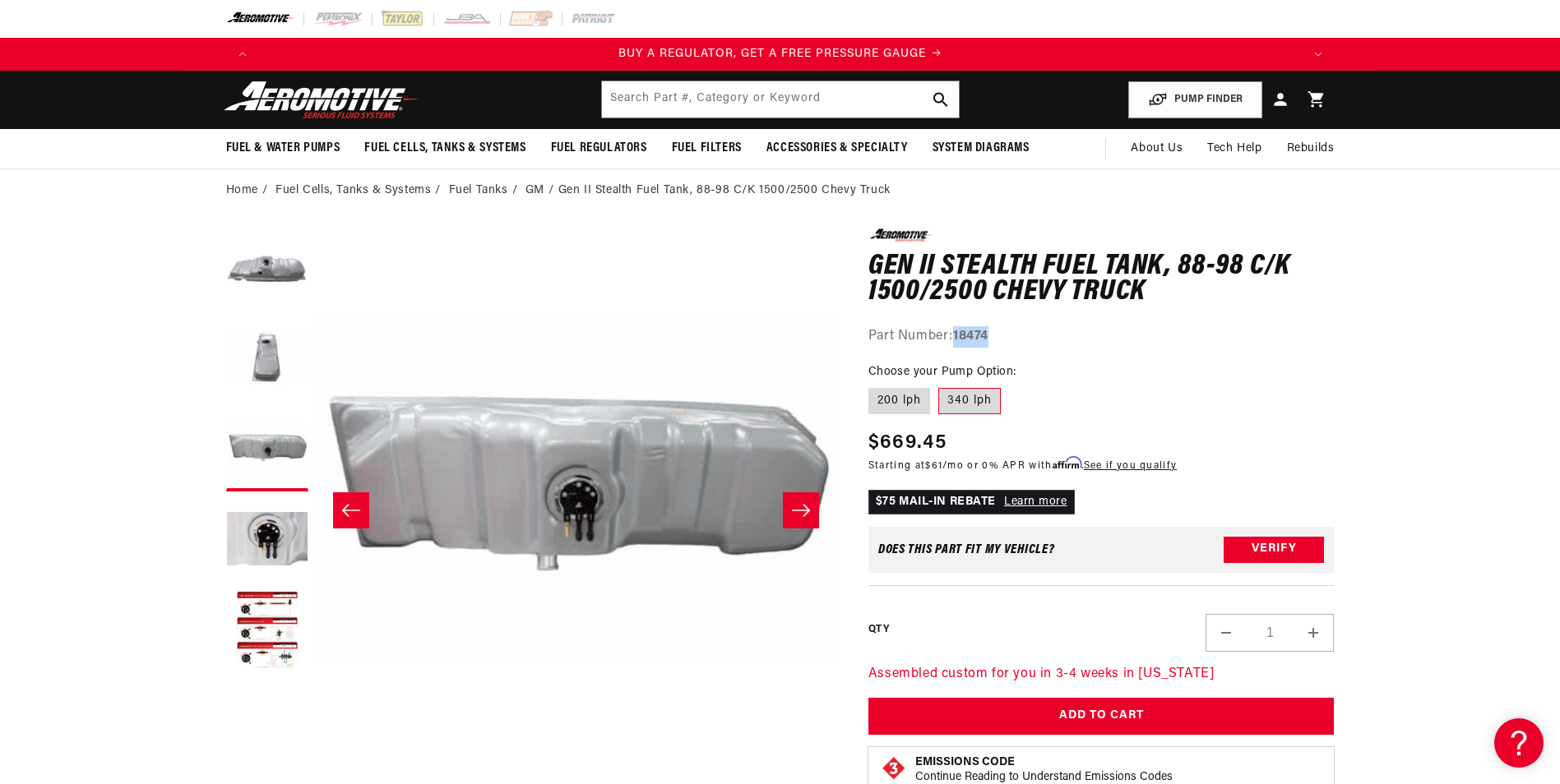
drag, startPoint x: 1006, startPoint y: 341, endPoint x: 958, endPoint y: 333, distance: 48.7
click at [958, 333] on div "Part Number: 18474" at bounding box center [1101, 337] width 466 height 21
copy strong "18474"
click at [1180, 380] on fieldset "Choose your Pump Option: 200 lph 340 lph" at bounding box center [1101, 390] width 466 height 53
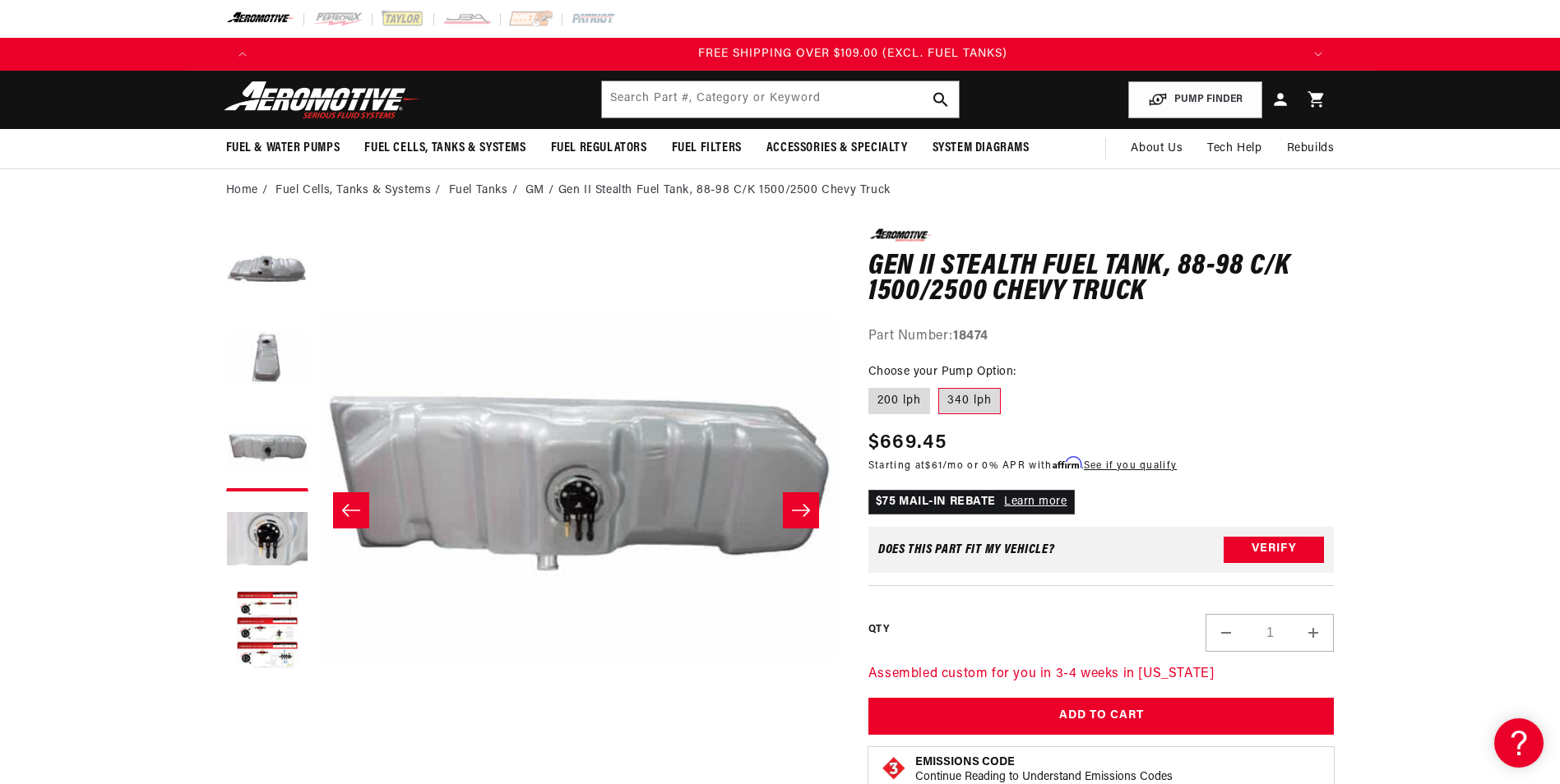
scroll to position [0, 3128]
click at [287, 634] on button "Load image 5 in gallery view" at bounding box center [267, 631] width 82 height 82
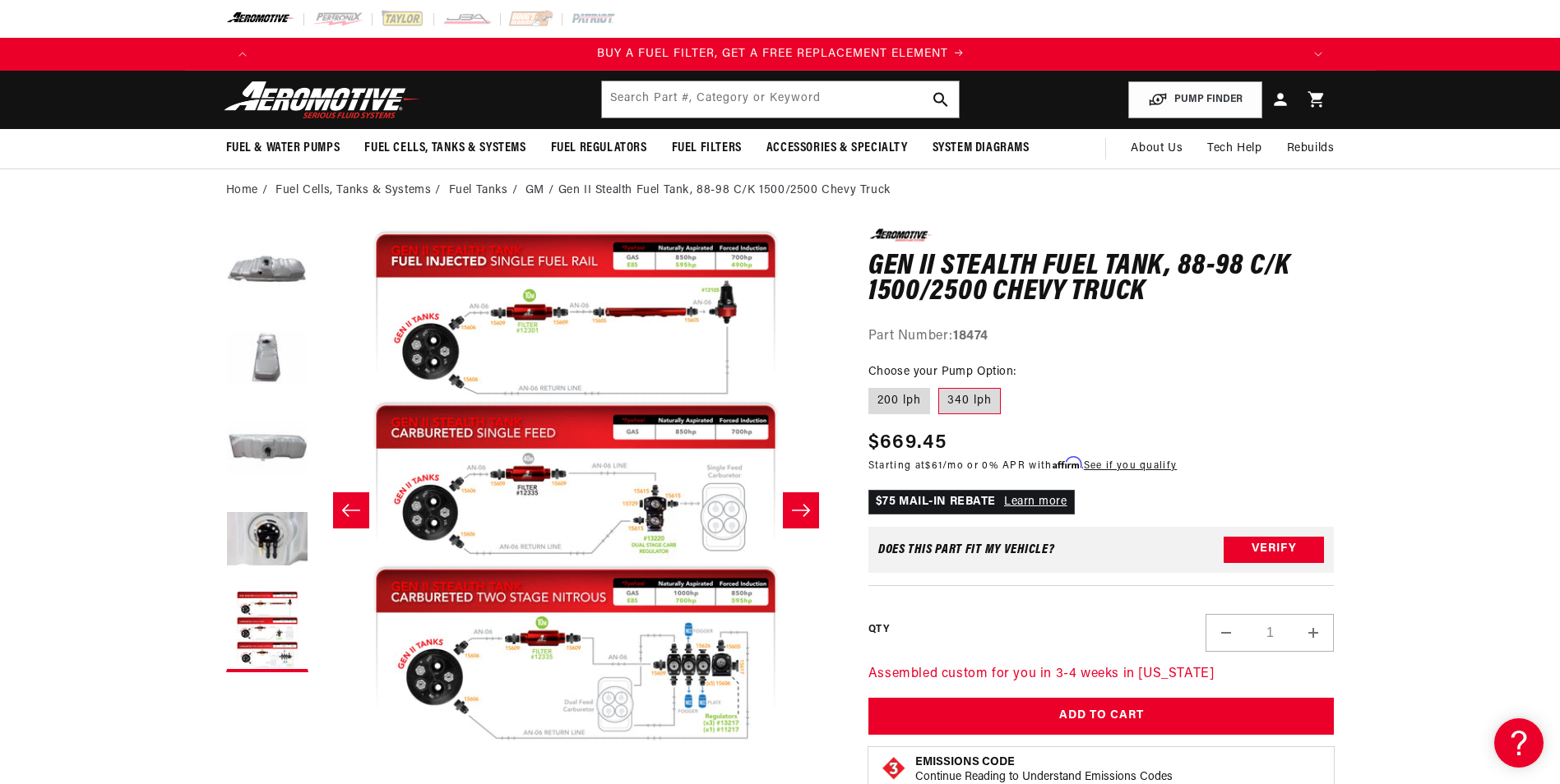
scroll to position [0, 1043]
click at [888, 396] on label "200 lph" at bounding box center [899, 401] width 62 height 27
click at [873, 386] on input "200 lph" at bounding box center [872, 385] width 1 height 1
radio input "true"
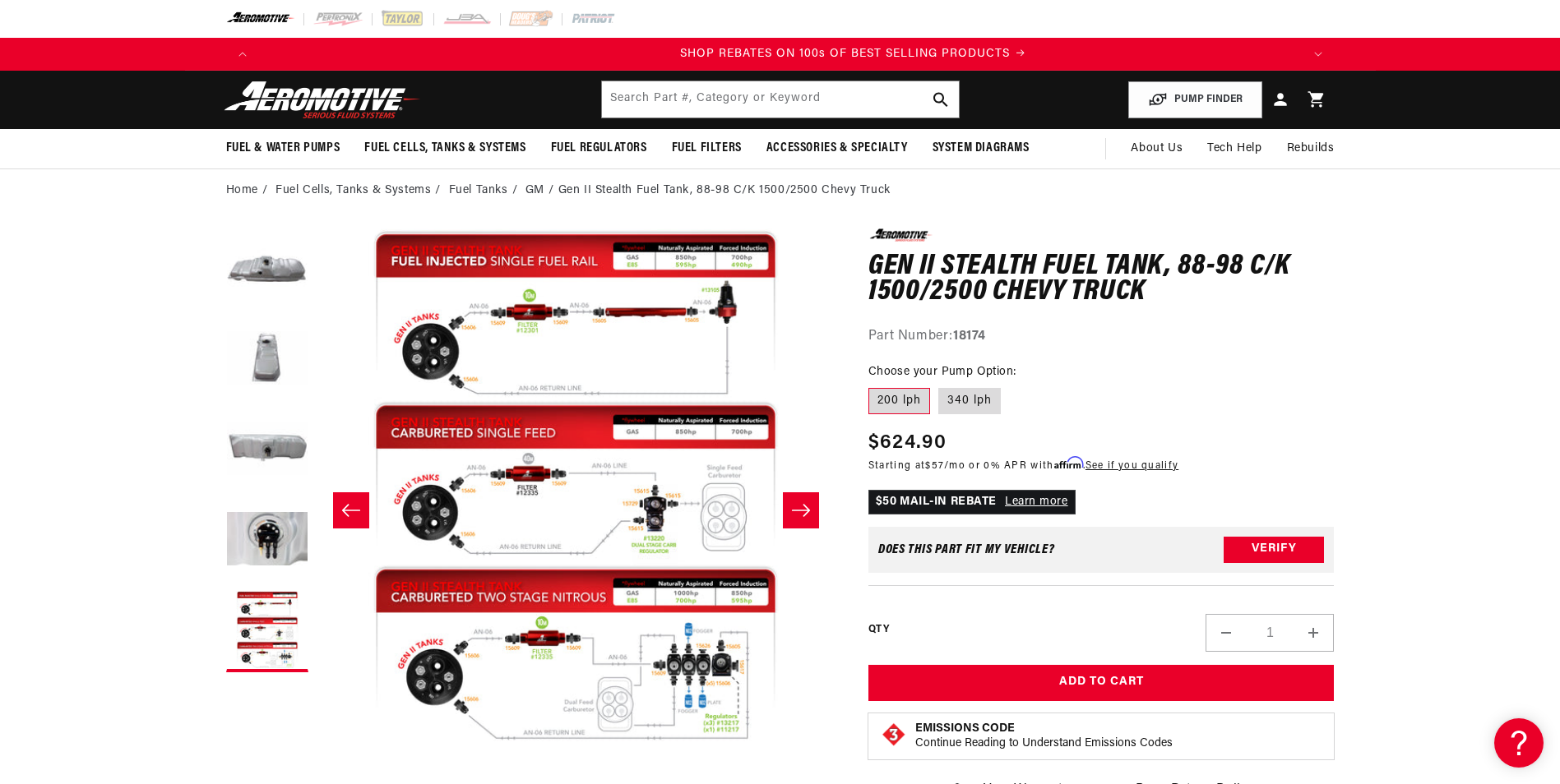
scroll to position [0, 2085]
click at [960, 400] on label "340 lph" at bounding box center [969, 401] width 62 height 27
click at [939, 386] on input "340 lph" at bounding box center [938, 385] width 1 height 1
radio input "true"
